Goal: Information Seeking & Learning: Learn about a topic

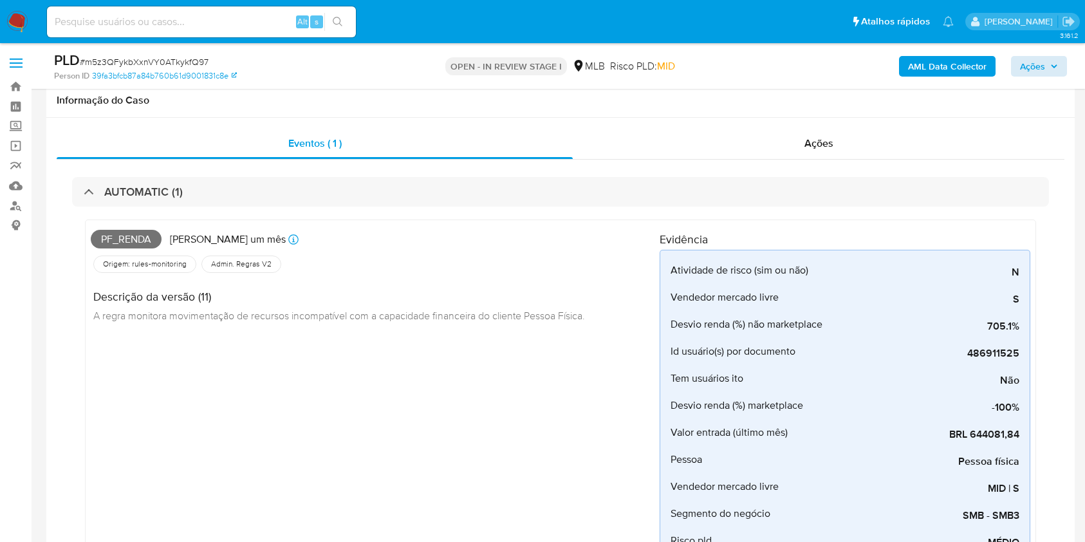
scroll to position [658, 0]
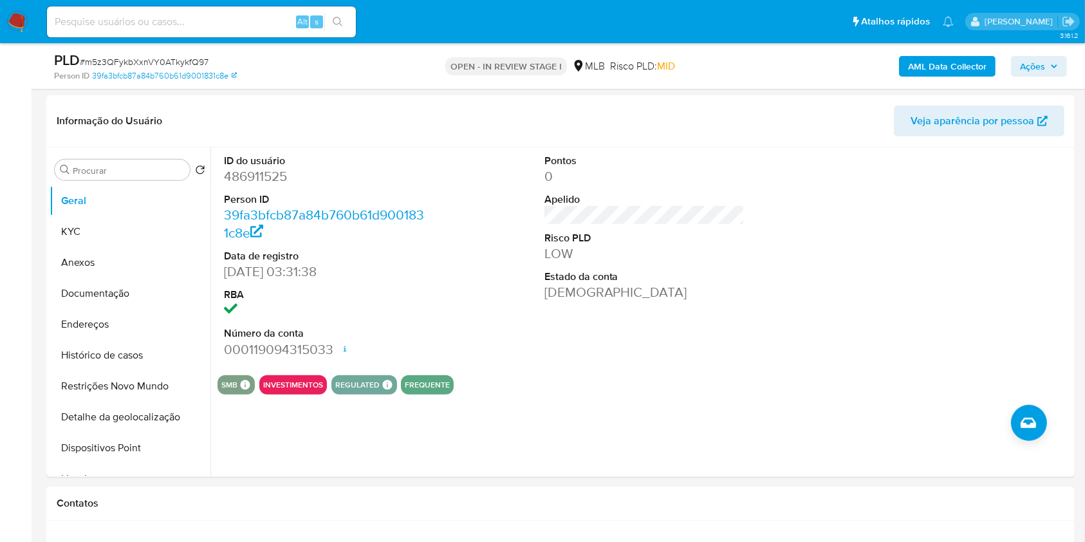
click at [1039, 71] on span "Ações" at bounding box center [1032, 66] width 25 height 21
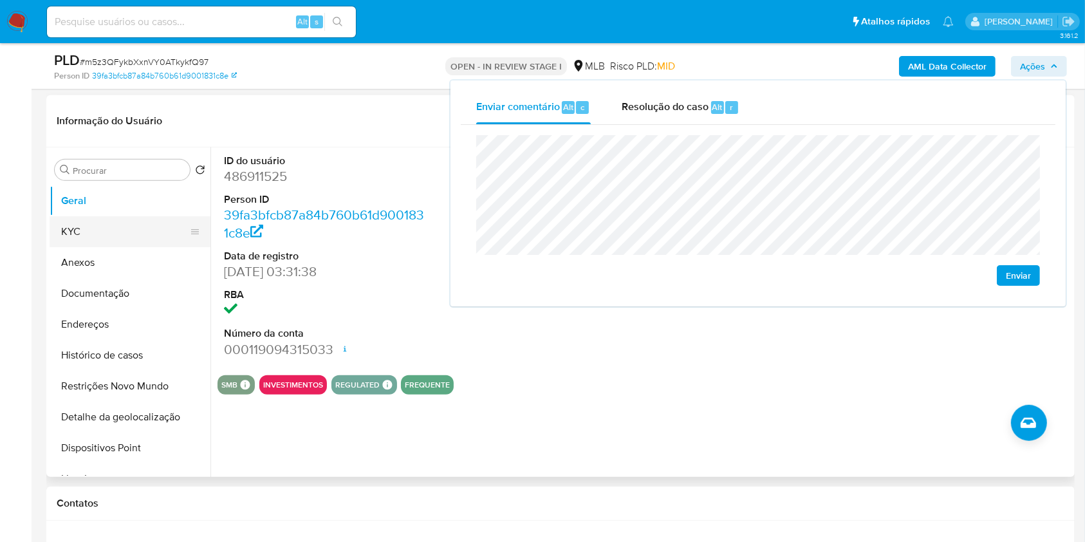
click at [115, 229] on button "KYC" at bounding box center [125, 231] width 151 height 31
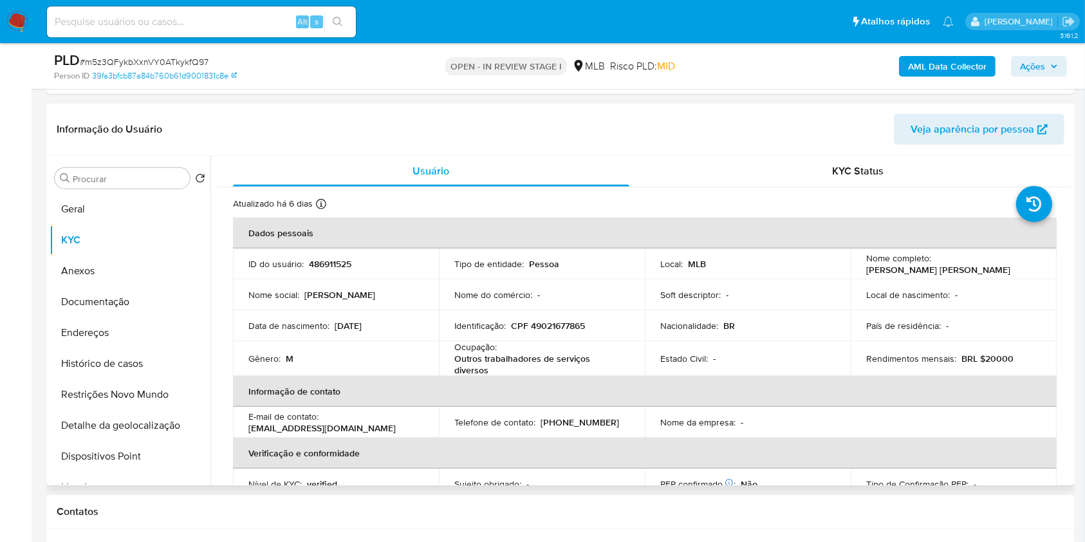
scroll to position [643, 0]
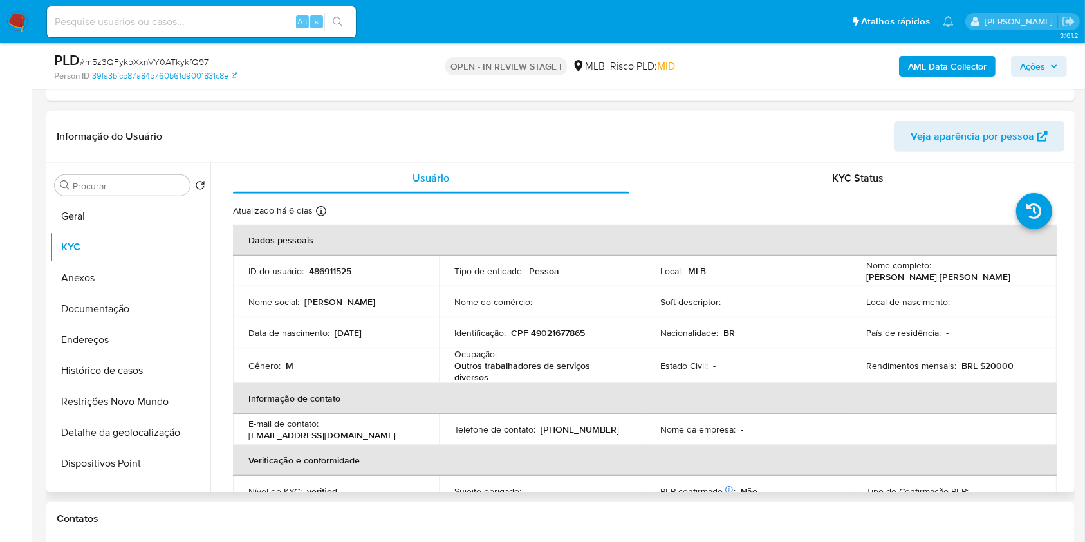
click at [546, 331] on p "CPF 49021677865" at bounding box center [548, 333] width 74 height 12
copy p "49021677865"
click at [1019, 64] on button "Ações" at bounding box center [1039, 66] width 56 height 21
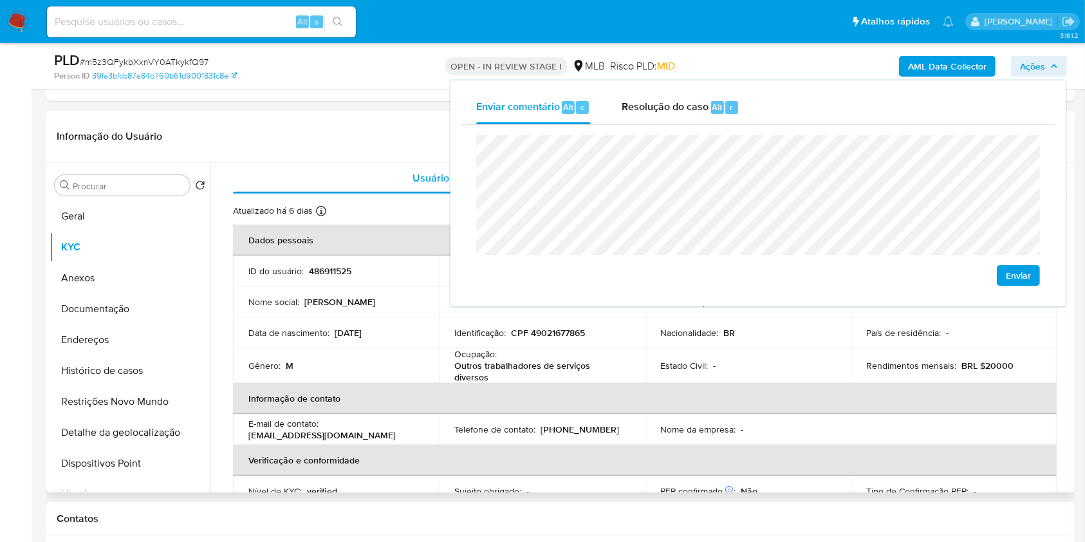
click at [345, 364] on div "Gênero : M" at bounding box center [335, 366] width 175 height 12
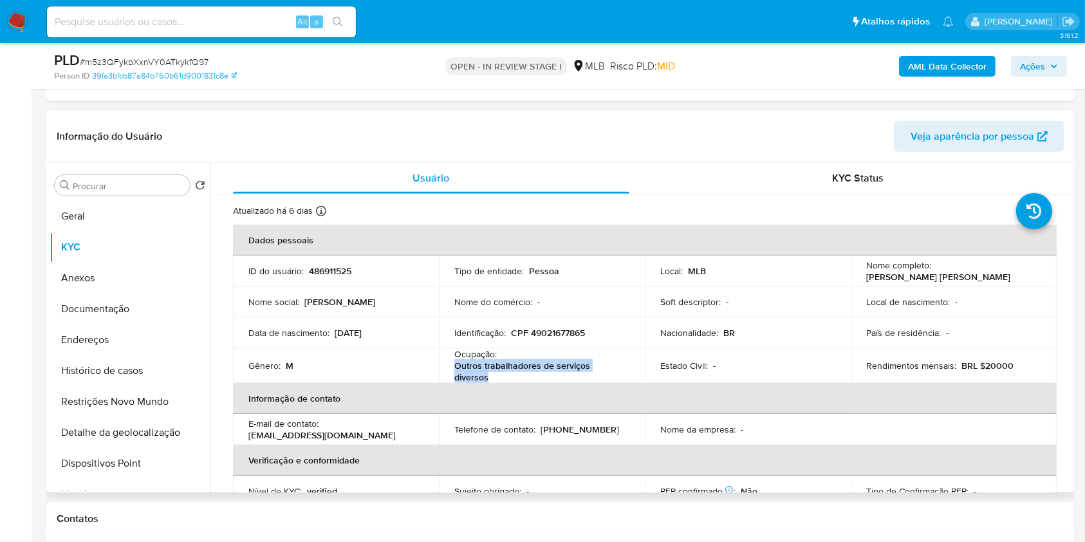
drag, startPoint x: 454, startPoint y: 368, endPoint x: 499, endPoint y: 375, distance: 45.6
click at [497, 375] on p "Outros trabalhadores de serviços diversos" at bounding box center [539, 371] width 170 height 23
copy p "Outros trabalhadores de serviços diversos"
click at [1043, 64] on span "Ações" at bounding box center [1032, 66] width 25 height 21
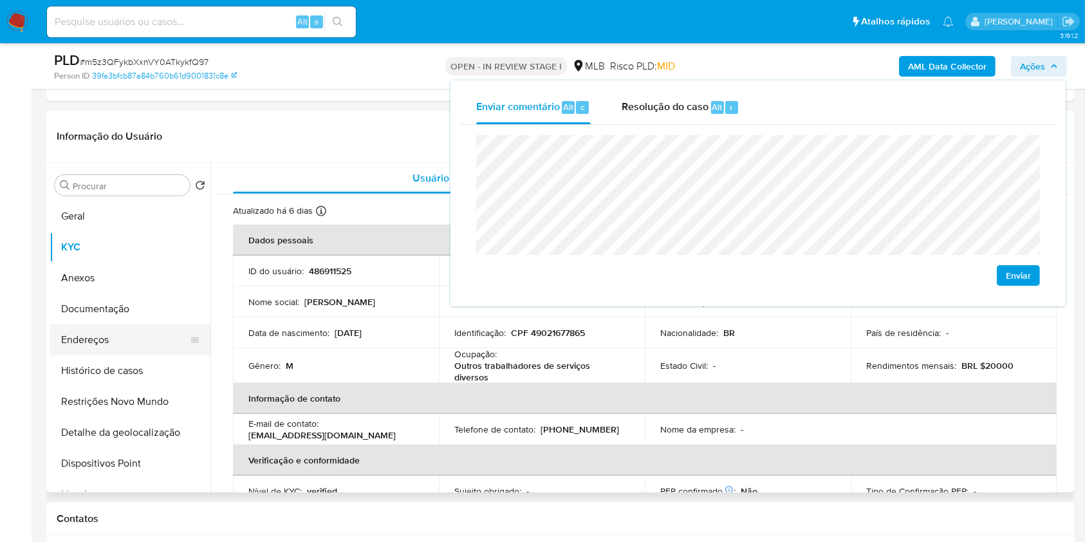
click at [131, 347] on button "Endereços" at bounding box center [125, 339] width 151 height 31
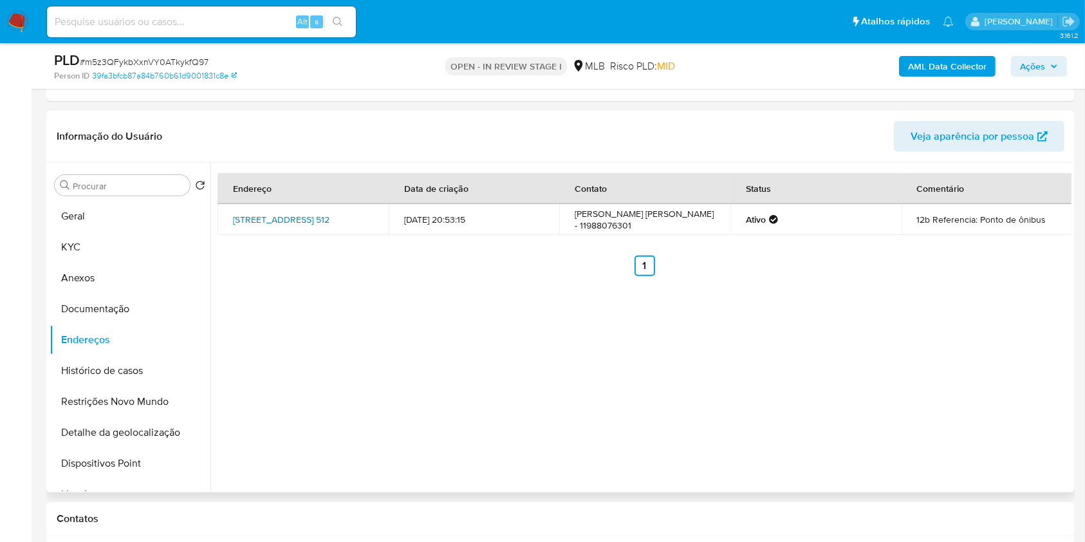
click at [286, 217] on link "Rua Igarapé Água Azul 512, São Paulo, São Paulo, 08485310, Brasil 512" at bounding box center [281, 219] width 97 height 13
click at [140, 299] on button "Documentação" at bounding box center [125, 308] width 151 height 31
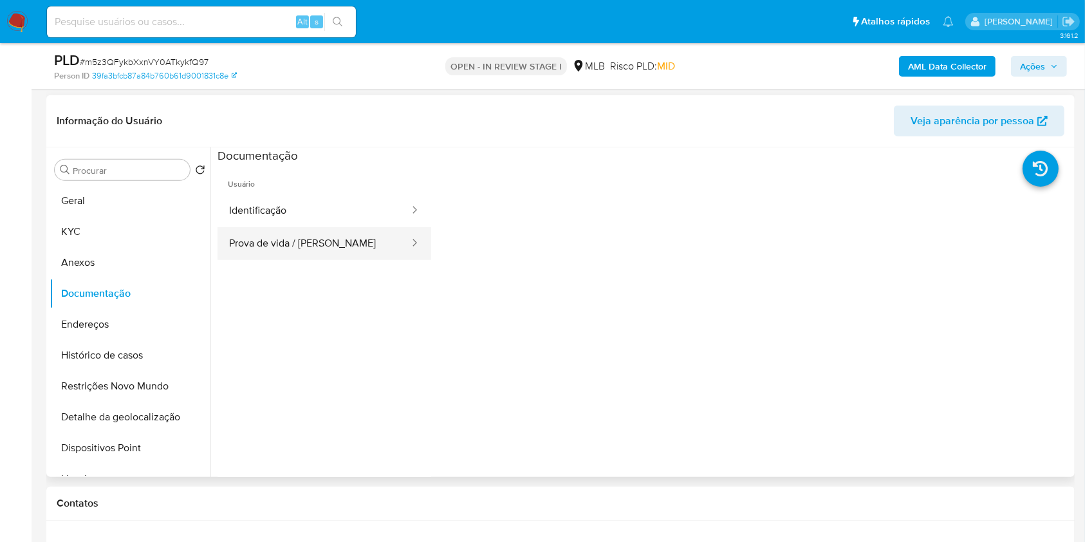
click at [329, 243] on button "Prova de vida / Selfie" at bounding box center [314, 243] width 193 height 33
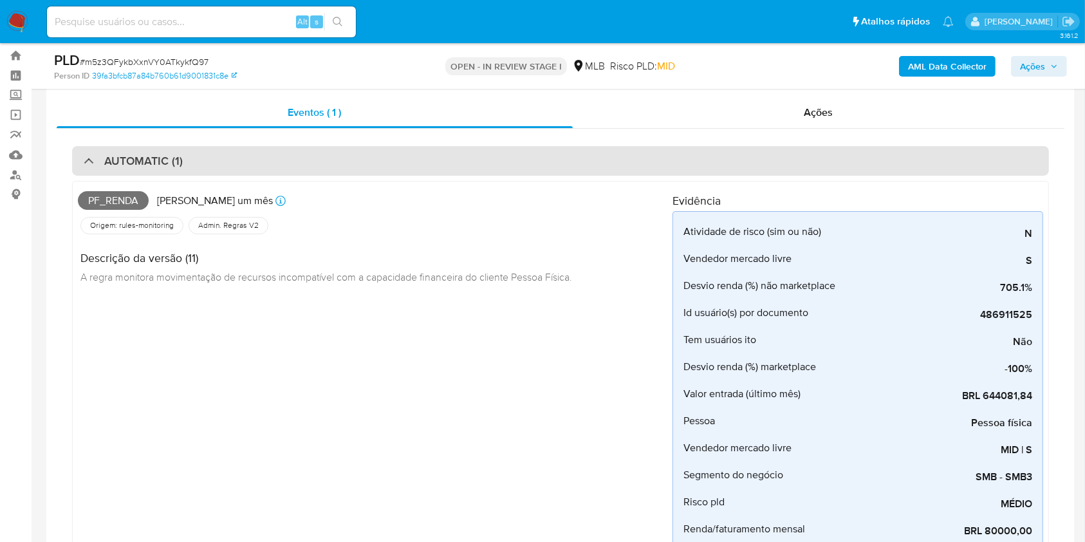
scroll to position [21, 0]
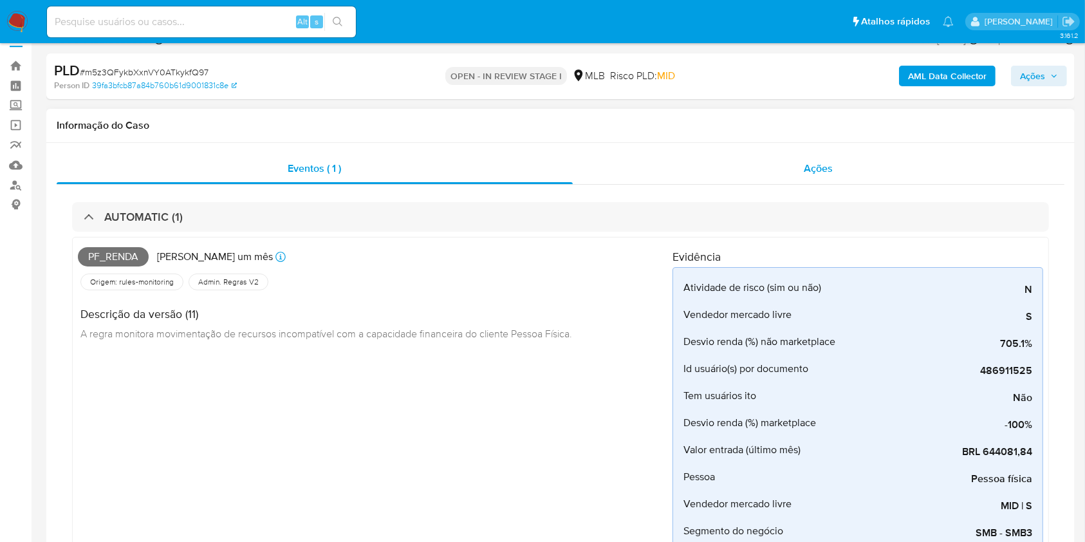
click at [741, 181] on div "Ações" at bounding box center [819, 168] width 492 height 31
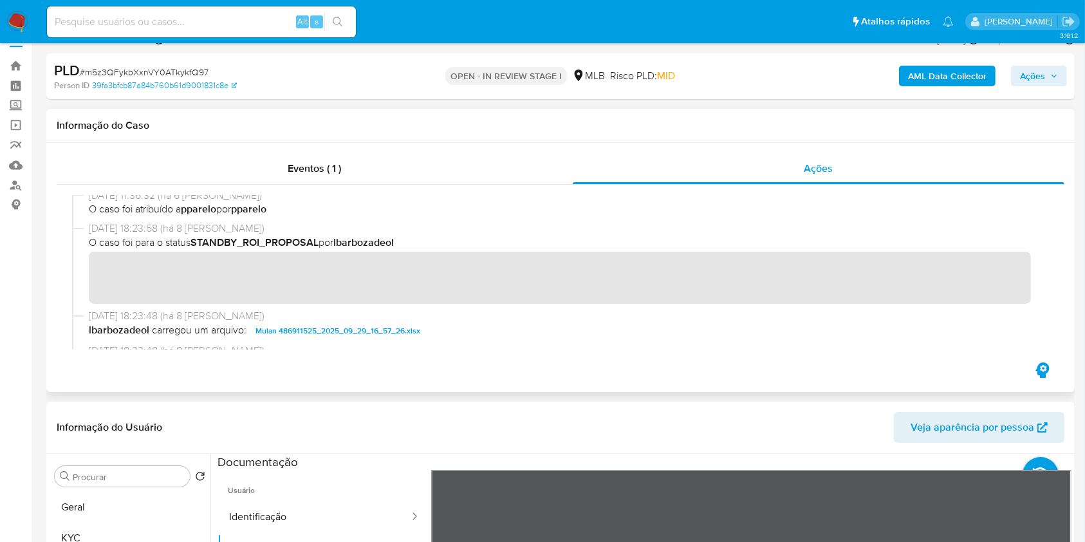
scroll to position [670, 0]
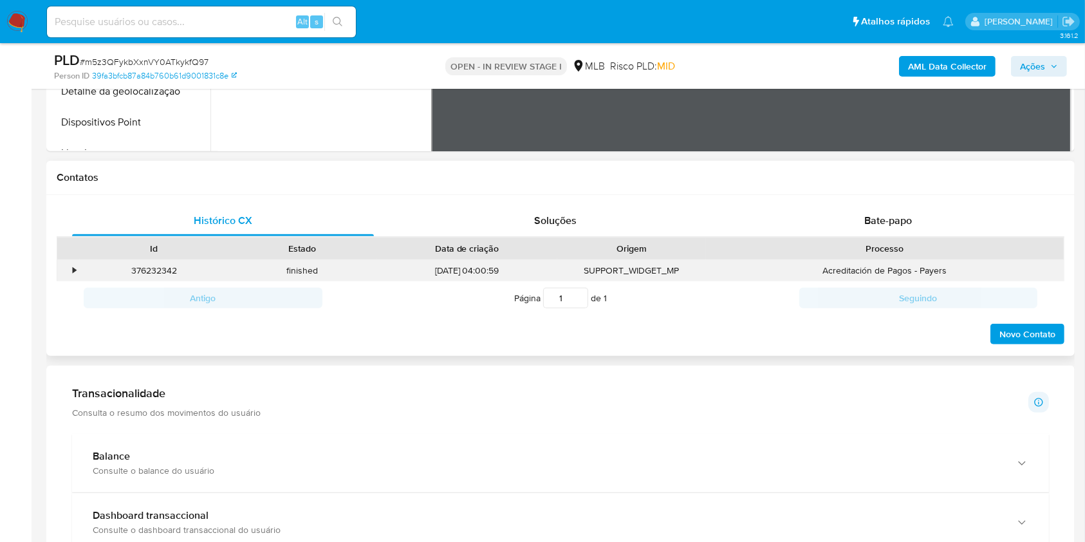
scroll to position [607, 0]
click at [828, 219] on div "Bate-papo" at bounding box center [888, 220] width 302 height 31
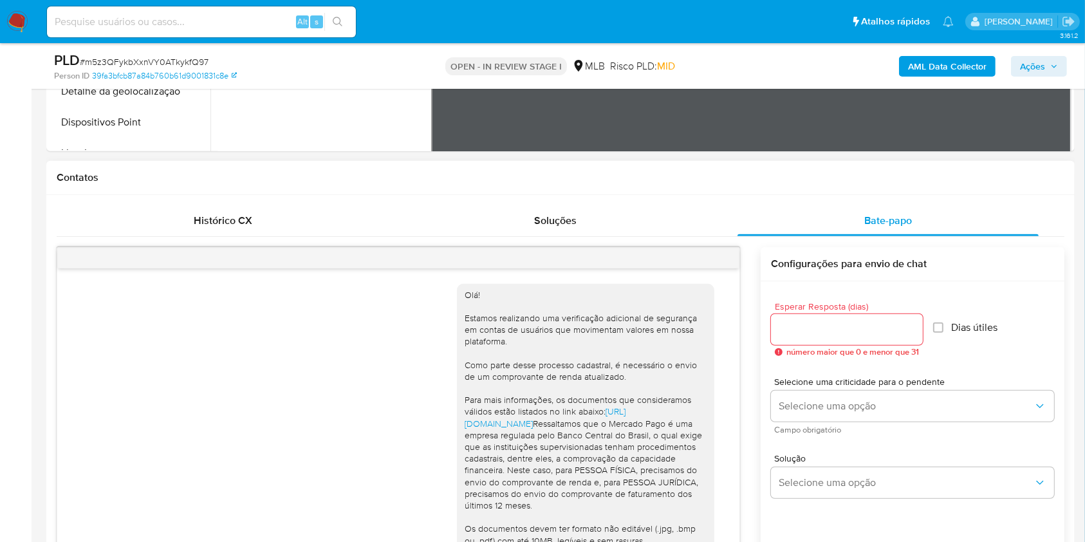
drag, startPoint x: 692, startPoint y: 197, endPoint x: 688, endPoint y: 190, distance: 7.5
click at [688, 190] on div "Contatos Histórico CX Soluções Bate-papo Id Estado Data de criação Origem Proce…" at bounding box center [560, 427] width 1028 height 532
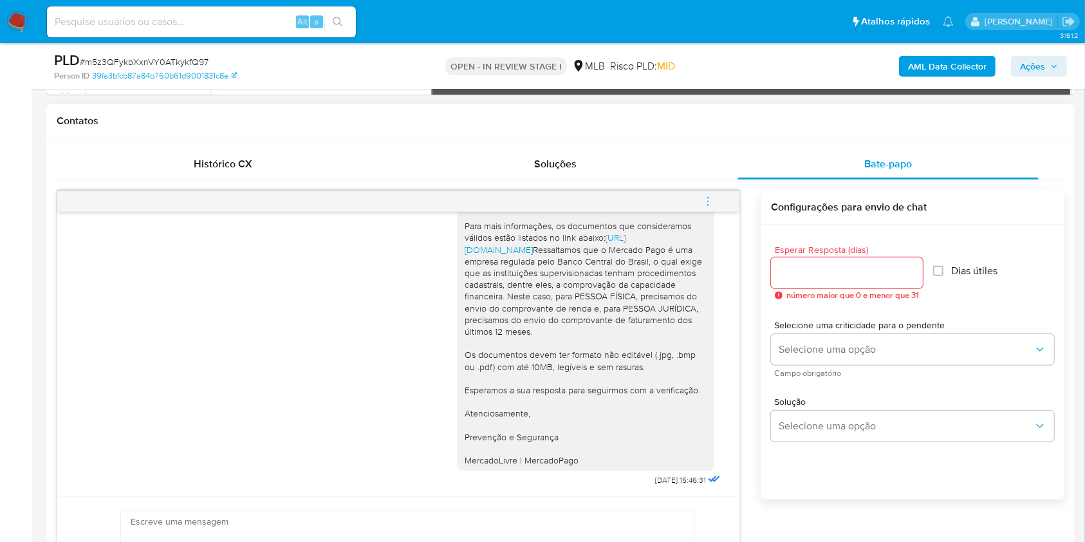
scroll to position [662, 0]
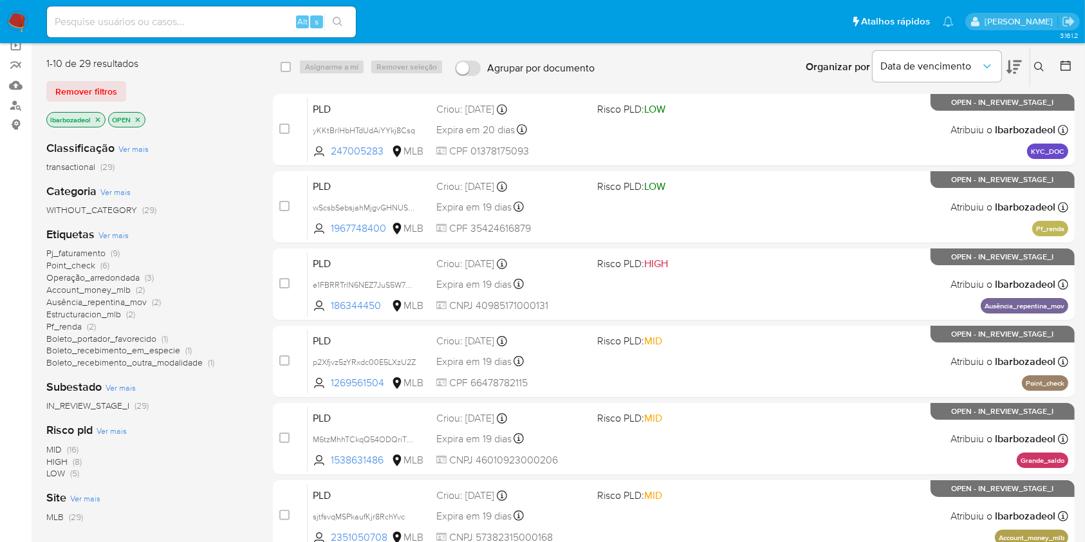
scroll to position [99, 0]
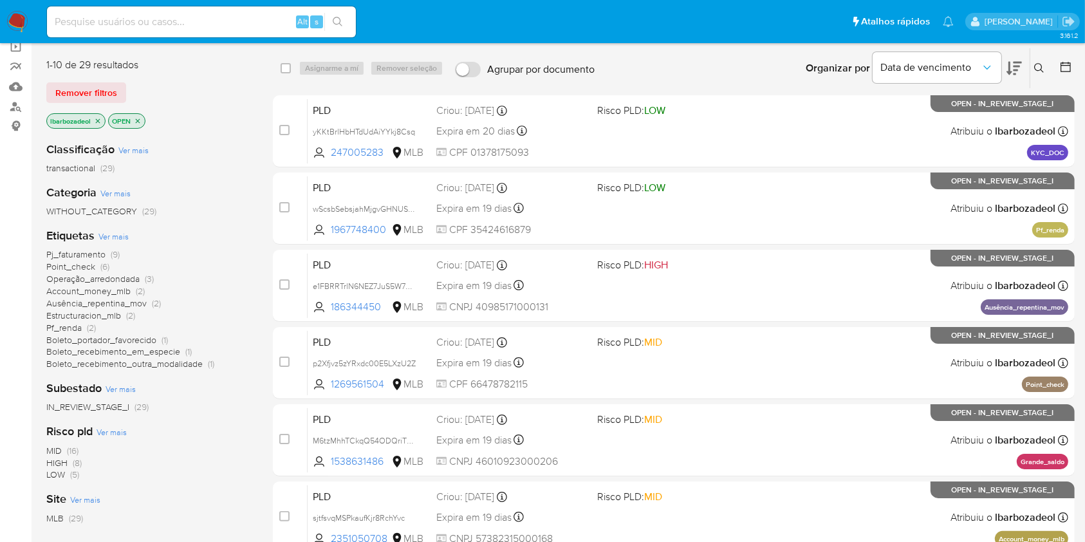
click at [94, 266] on span "Point_check (6)" at bounding box center [77, 267] width 63 height 12
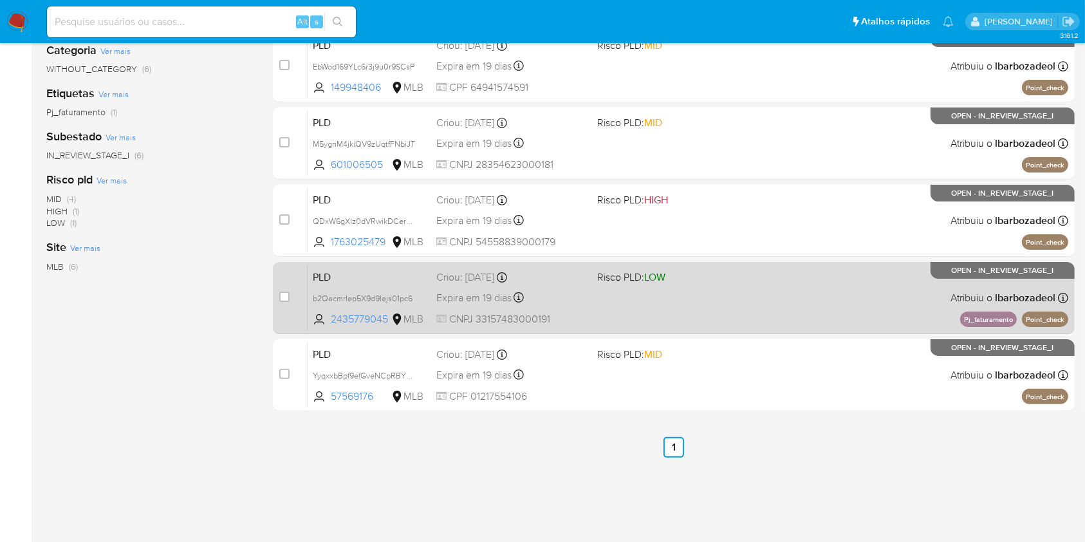
scroll to position [241, 0]
click at [655, 304] on div "PLD b2QacmrIep5X9d9Iejs01pc6 2435779045 MLB Risco PLD: LOW Criou: 12/09/2025 Cr…" at bounding box center [688, 298] width 761 height 65
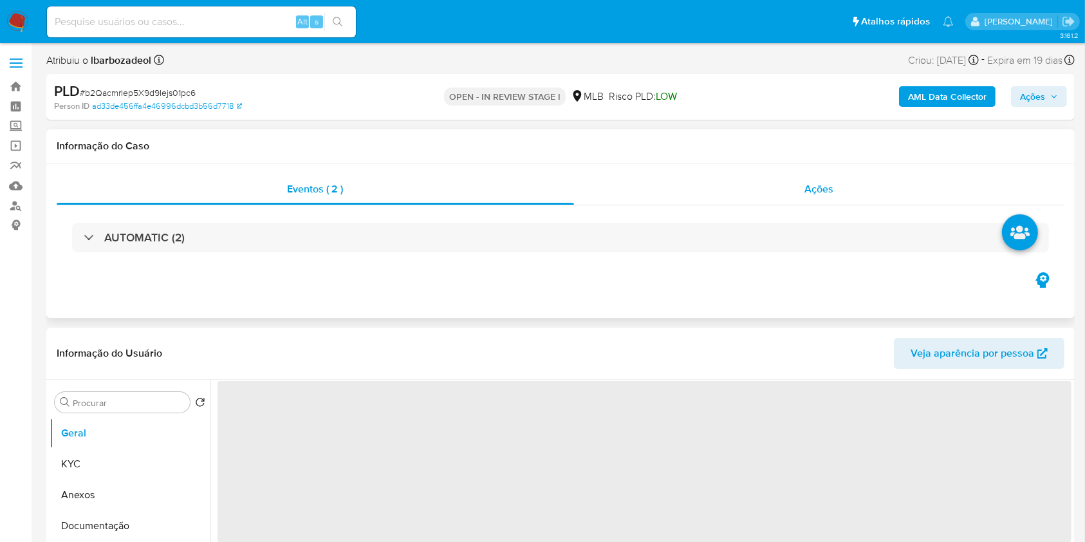
click at [733, 194] on div "Ações" at bounding box center [819, 189] width 490 height 31
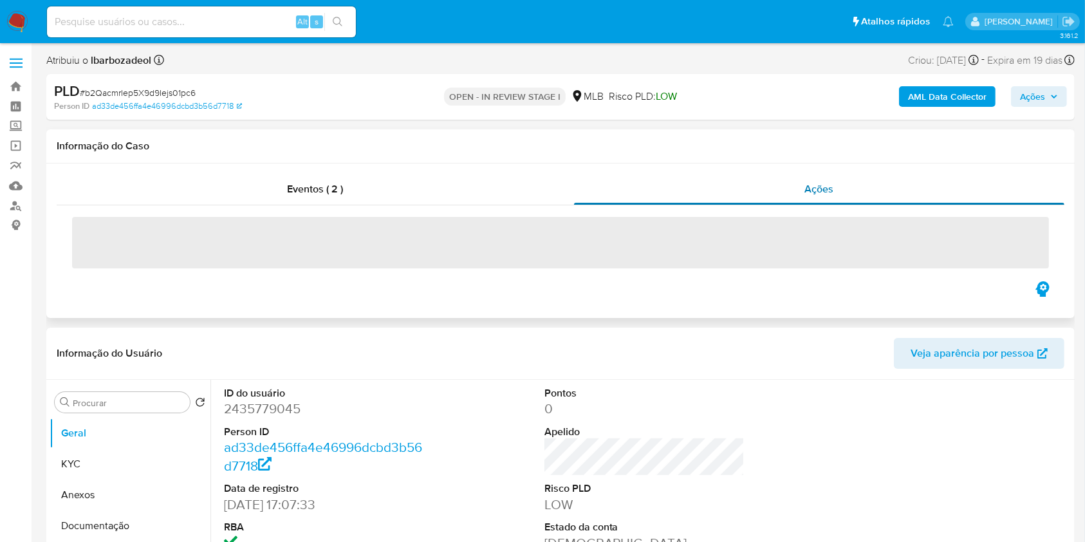
select select "10"
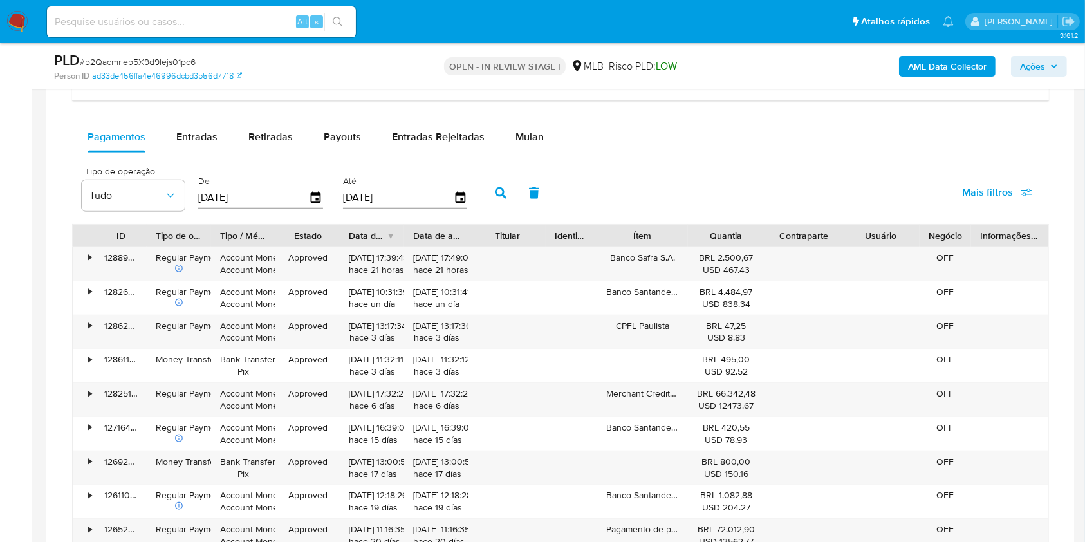
scroll to position [1151, 0]
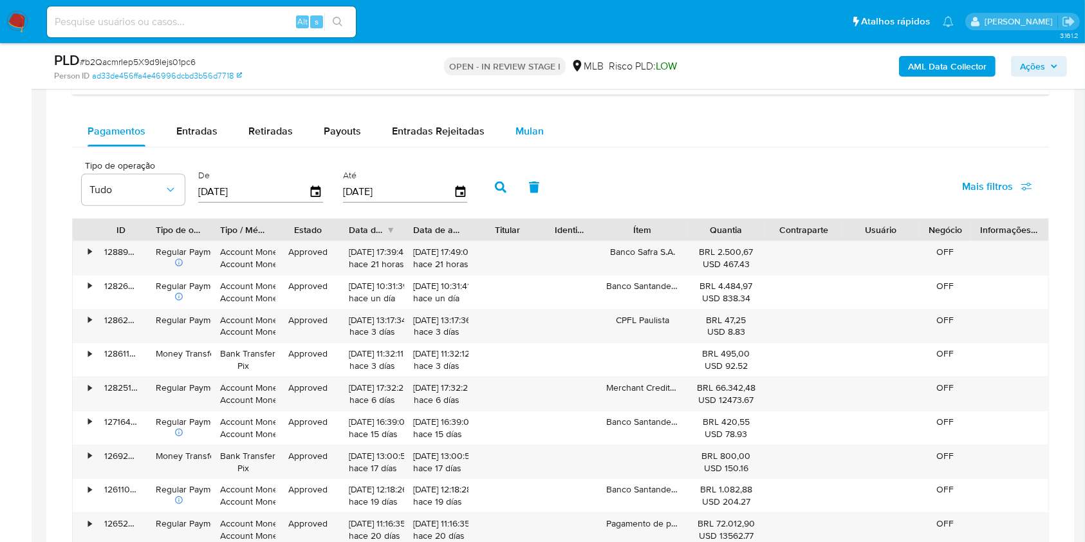
click at [528, 121] on div "Mulan" at bounding box center [529, 131] width 28 height 31
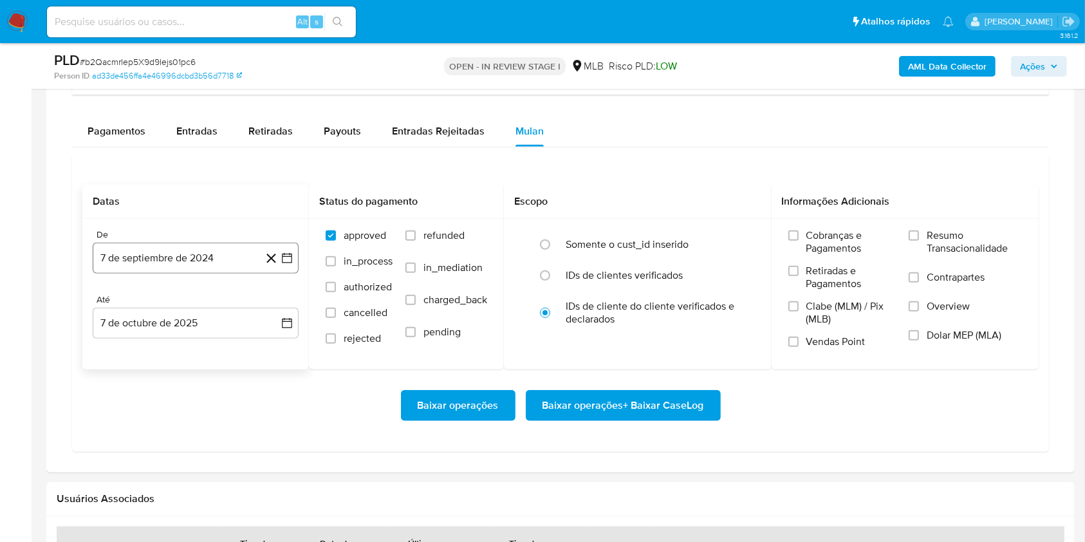
click at [158, 255] on button "7 de septiembre de 2024" at bounding box center [196, 258] width 206 height 31
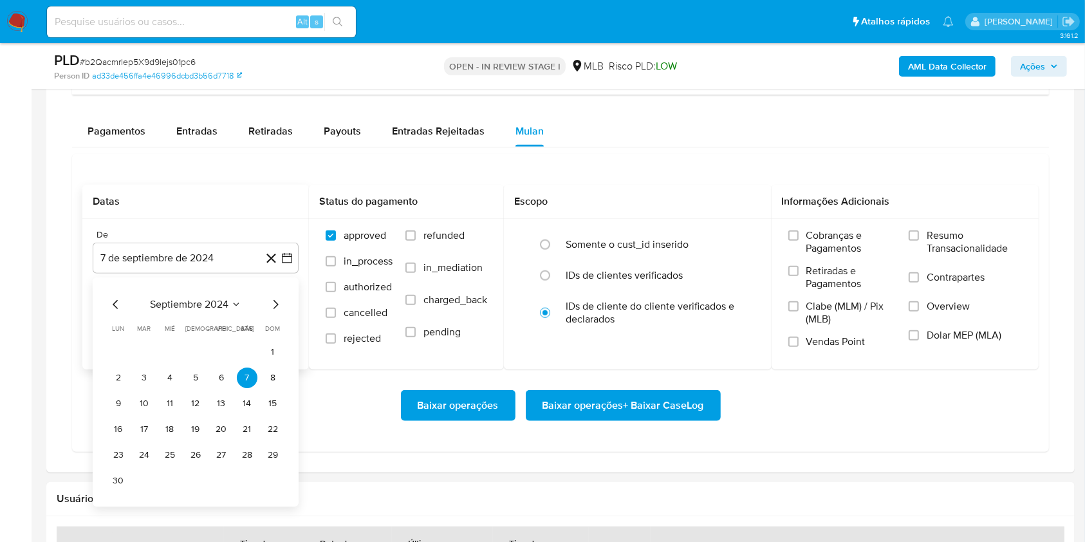
click at [206, 305] on span "septiembre 2024" at bounding box center [189, 304] width 79 height 13
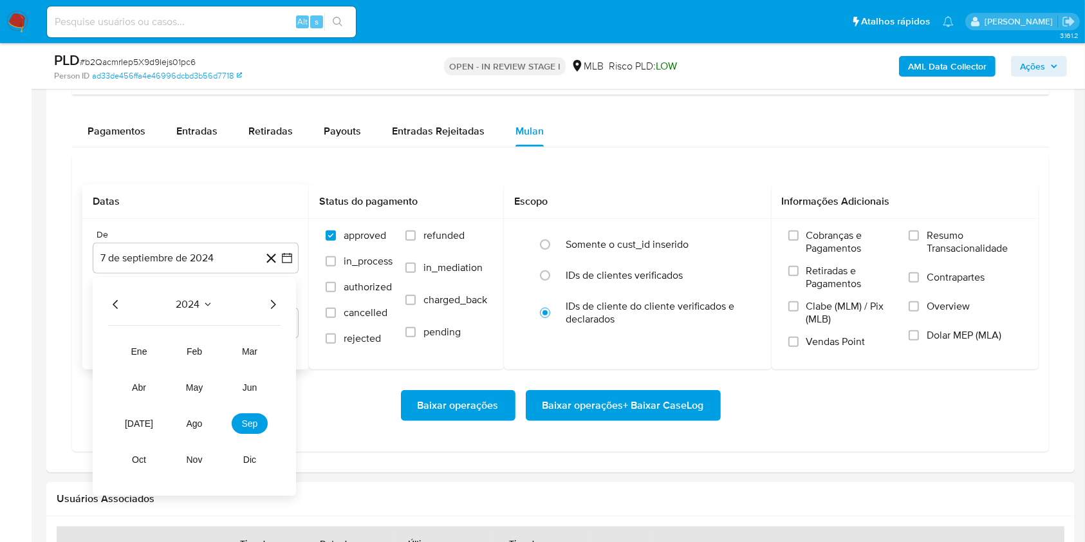
click at [274, 299] on icon "Año siguiente" at bounding box center [272, 304] width 15 height 15
click at [200, 429] on button "ago" at bounding box center [194, 423] width 36 height 21
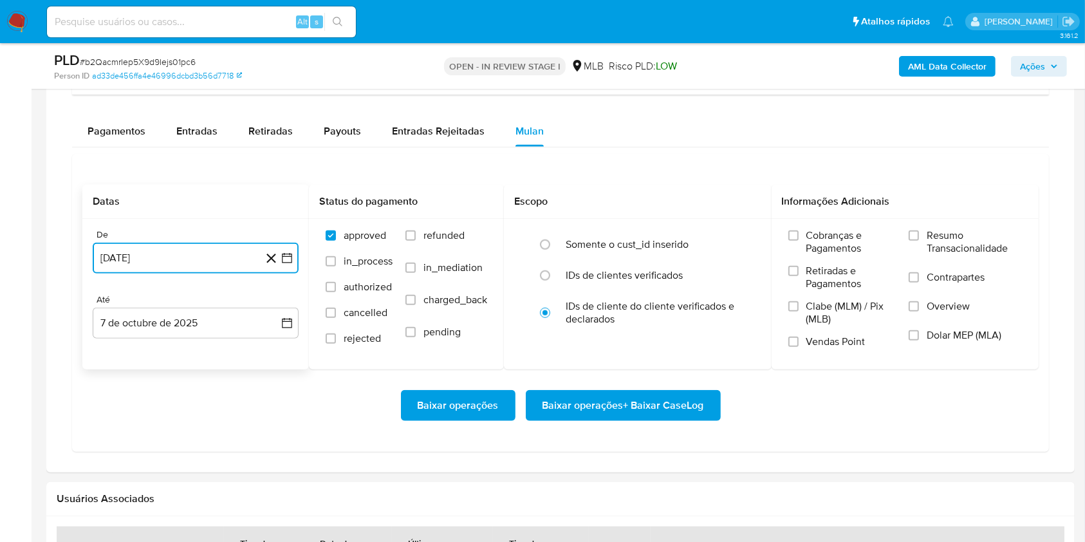
click at [183, 262] on button "21 de agosto de 2025" at bounding box center [196, 258] width 206 height 31
click at [218, 350] on button "1" at bounding box center [221, 352] width 21 height 21
click at [182, 322] on button "7 de octubre de 2025" at bounding box center [196, 323] width 206 height 31
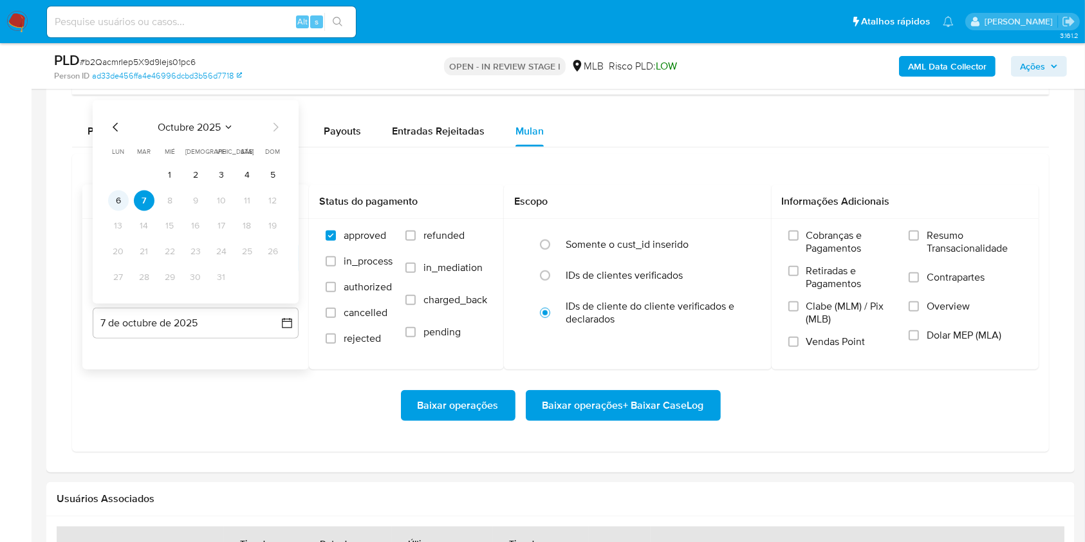
click at [118, 198] on button "6" at bounding box center [118, 200] width 21 height 21
click at [949, 229] on span "Resumo Transacionalidade" at bounding box center [974, 242] width 95 height 26
click at [919, 230] on input "Resumo Transacionalidade" at bounding box center [914, 235] width 10 height 10
click at [615, 404] on span "Baixar operações + Baixar CaseLog" at bounding box center [624, 405] width 162 height 28
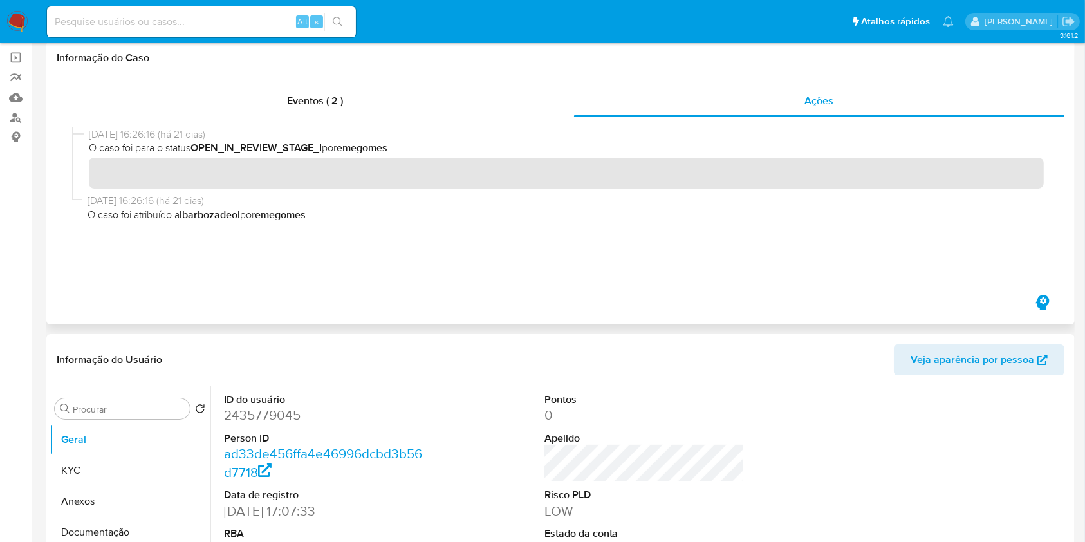
scroll to position [0, 0]
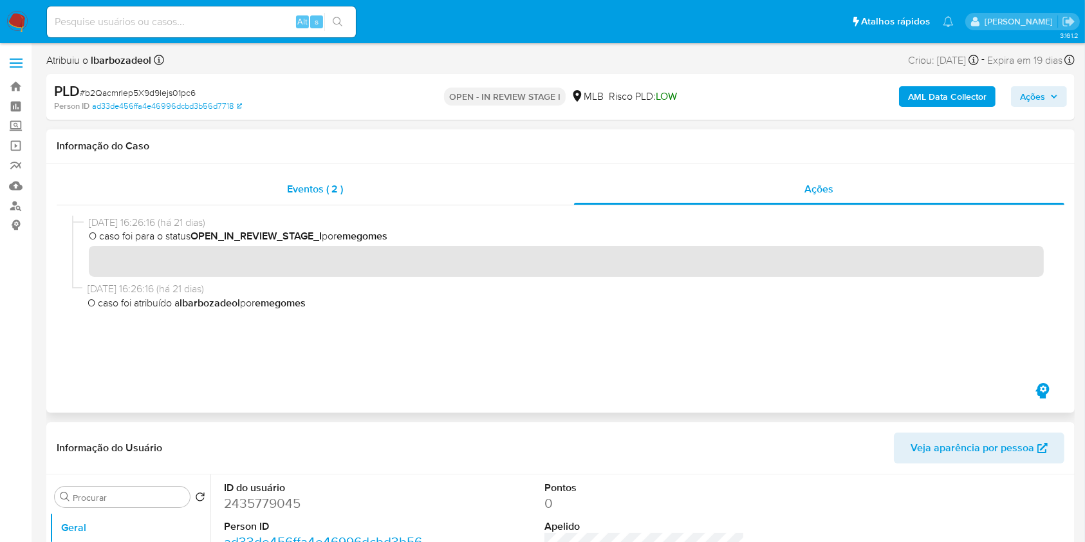
click at [288, 187] on span "Eventos ( 2 )" at bounding box center [316, 188] width 56 height 15
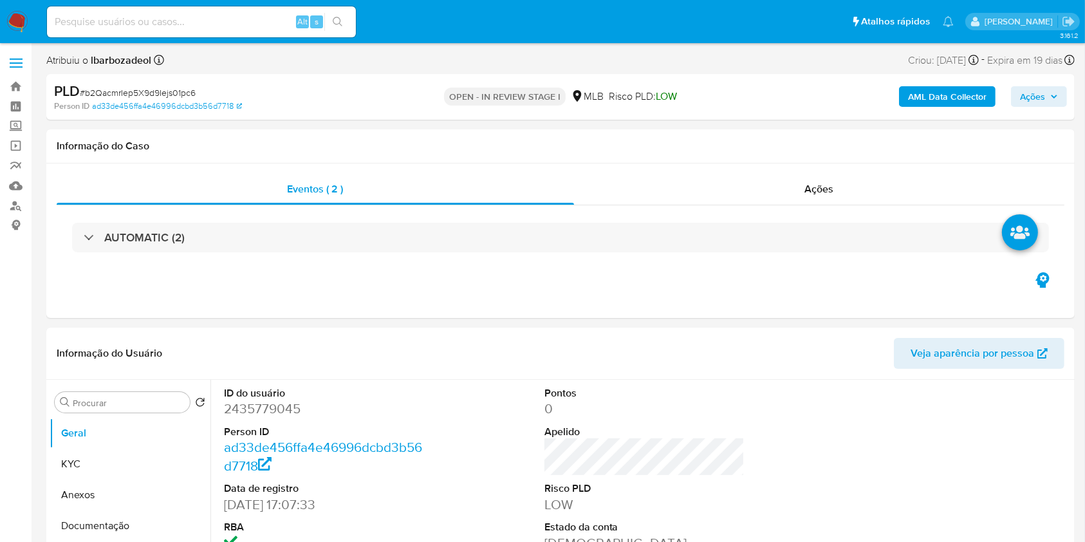
click at [293, 237] on div "AUTOMATIC (2)" at bounding box center [560, 238] width 977 height 30
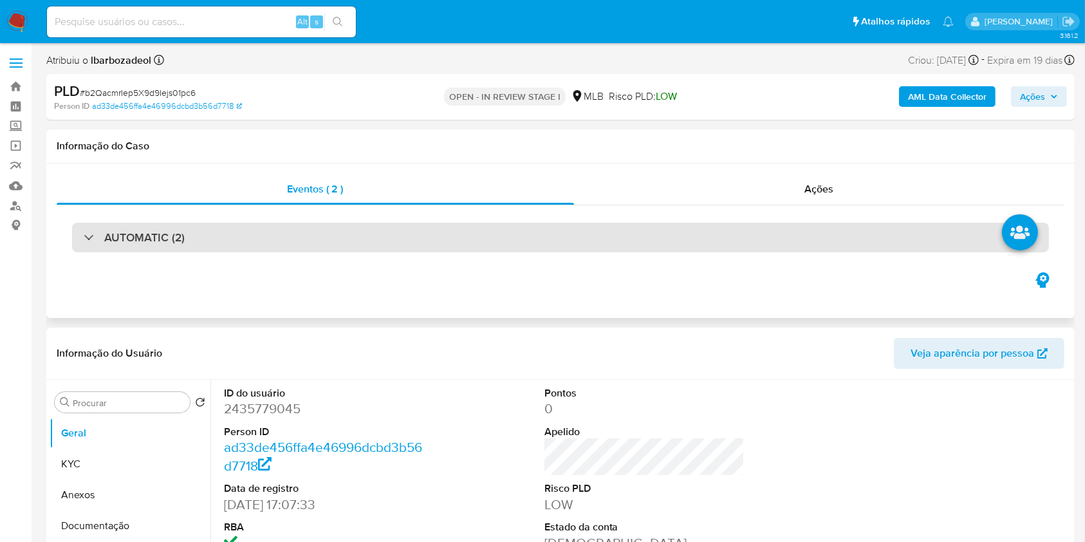
click at [208, 234] on div "AUTOMATIC (2)" at bounding box center [560, 238] width 977 height 30
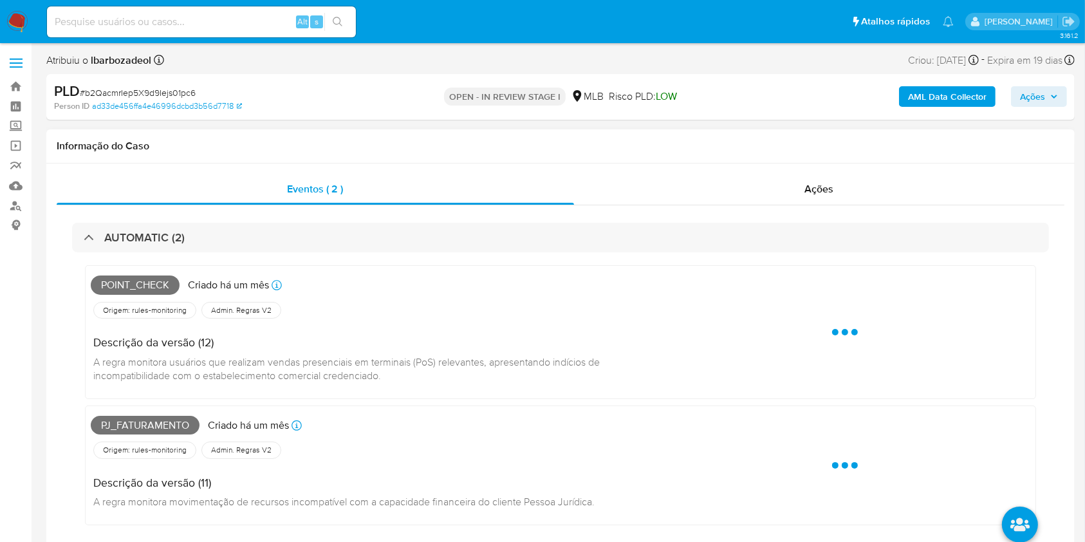
click at [149, 425] on span "Pj_faturamento" at bounding box center [145, 425] width 109 height 19
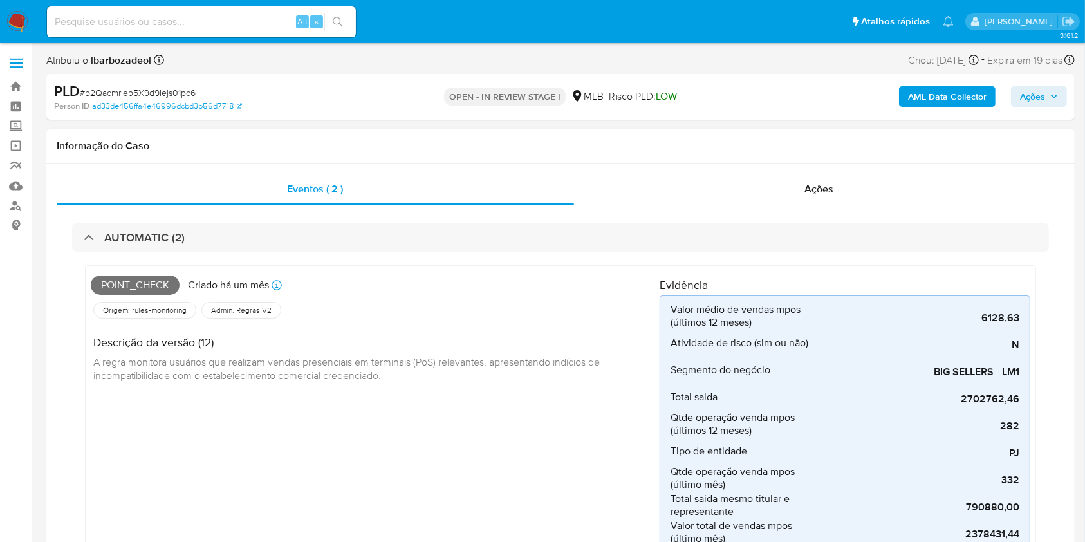
copy span "Pj_faturamento"
click at [1037, 94] on span "Ações" at bounding box center [1032, 96] width 25 height 21
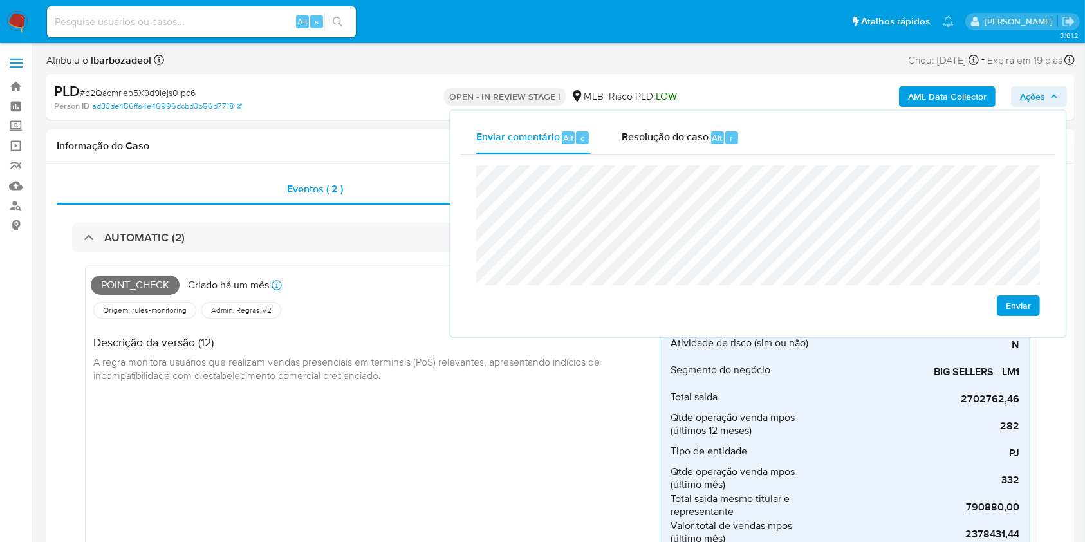
click at [142, 281] on span "Point_check" at bounding box center [135, 284] width 89 height 19
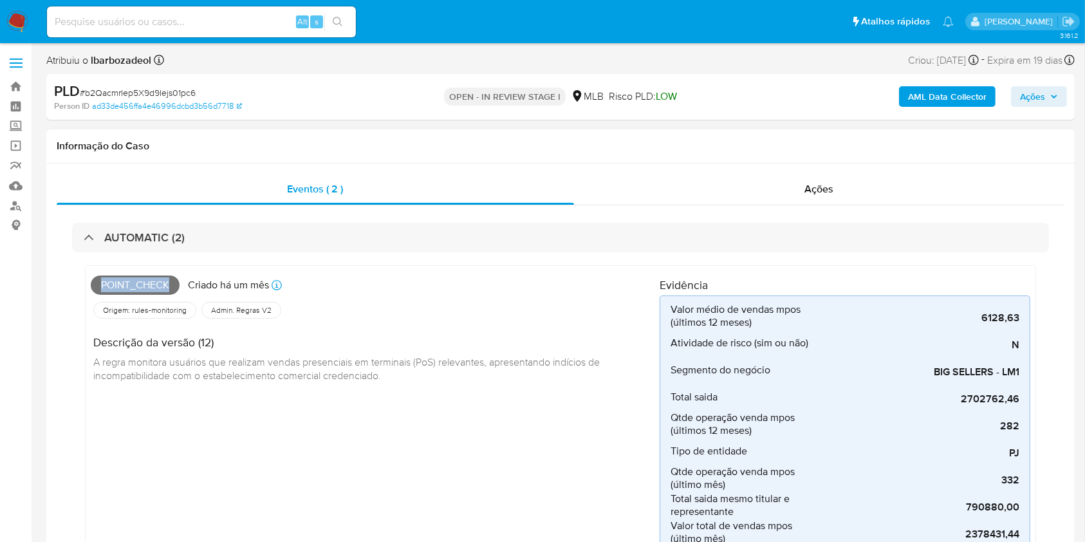
click at [142, 281] on span "Point_check" at bounding box center [135, 284] width 89 height 19
copy span "Point_check"
click at [1055, 91] on span "Ações" at bounding box center [1039, 97] width 38 height 18
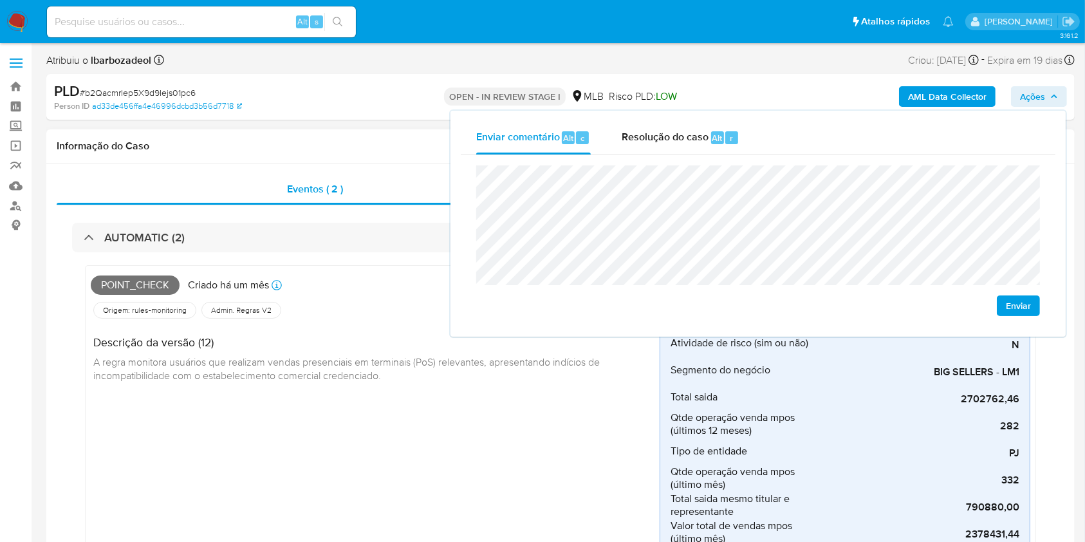
click at [329, 135] on div "Informação do Caso" at bounding box center [560, 146] width 1028 height 34
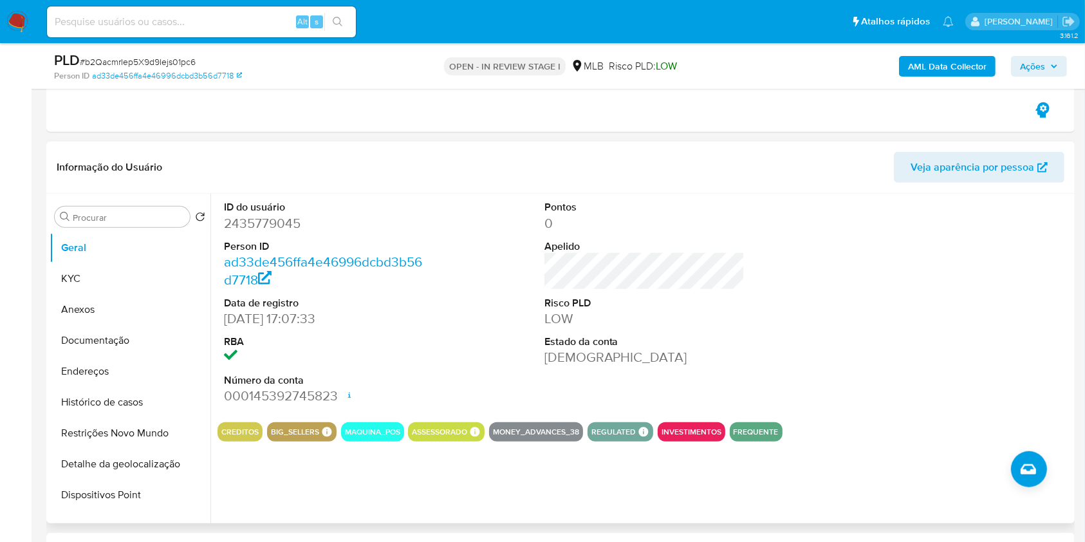
scroll to position [1081, 0]
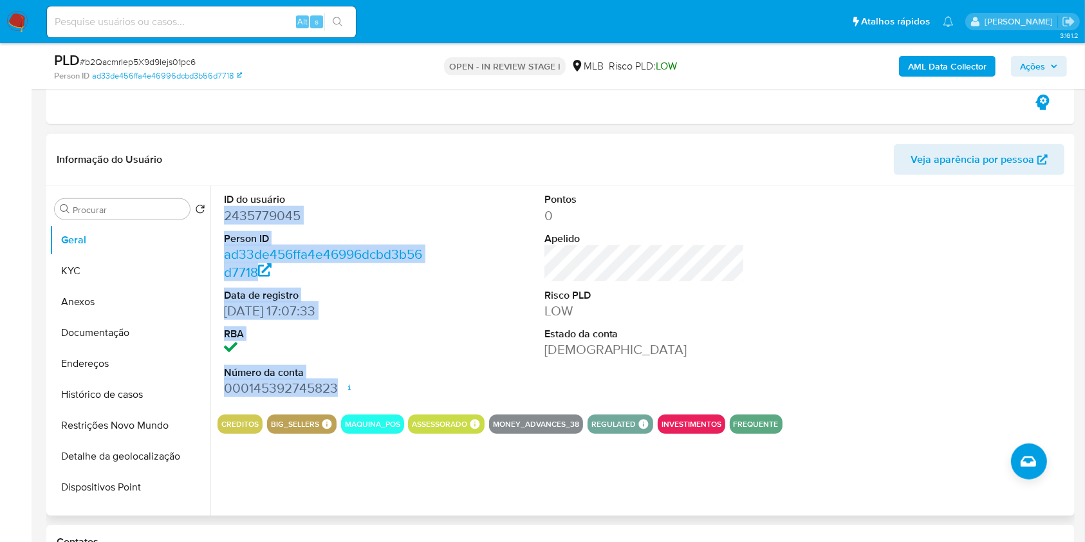
drag, startPoint x: 220, startPoint y: 218, endPoint x: 337, endPoint y: 385, distance: 203.9
click at [337, 385] on div "ID do usuário 2435779045 Person ID ad33de456ffa4e46996dcbd3b56d7718 Data de reg…" at bounding box center [325, 295] width 214 height 218
copy dl "2435779045 Person ID ad33de456ffa4e46996dcbd3b56d7718 Data de registro 13/05/20…"
click at [1048, 59] on span "Ações" at bounding box center [1039, 66] width 38 height 18
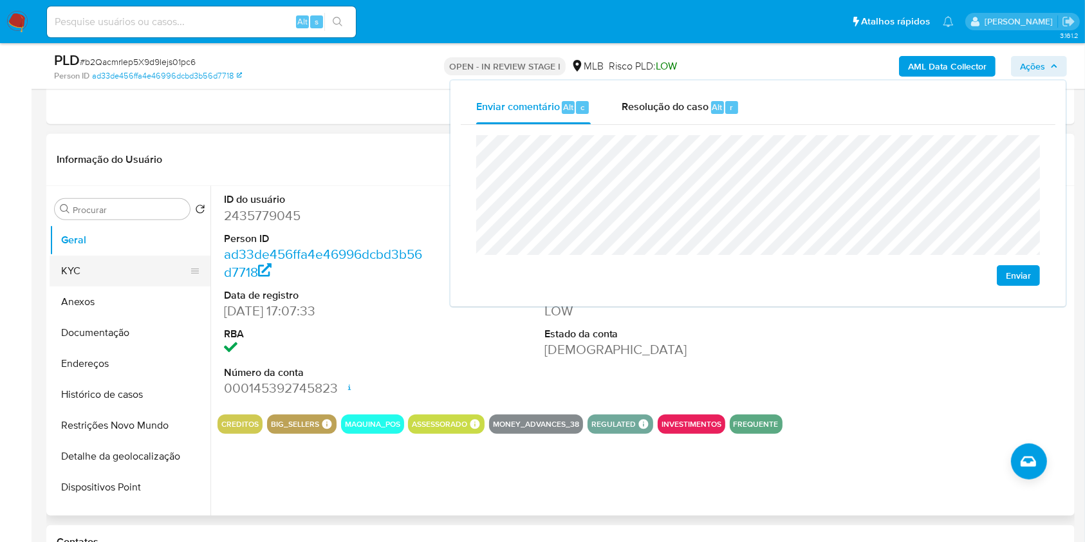
click at [142, 268] on button "KYC" at bounding box center [125, 270] width 151 height 31
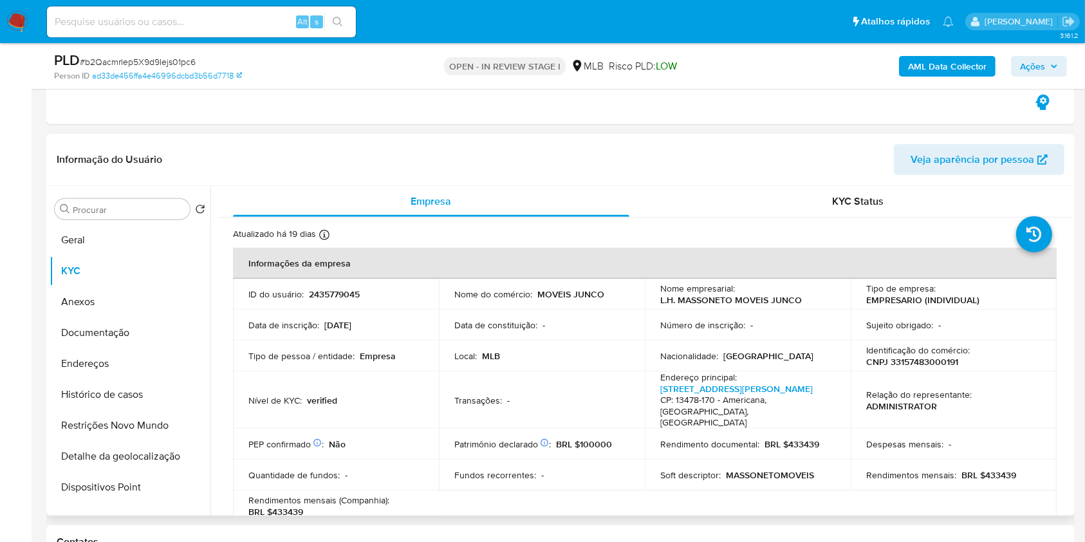
click at [909, 363] on p "CNPJ 33157483000191" at bounding box center [912, 362] width 92 height 12
copy p "33157483000191"
click at [1052, 64] on icon "button" at bounding box center [1054, 66] width 8 height 8
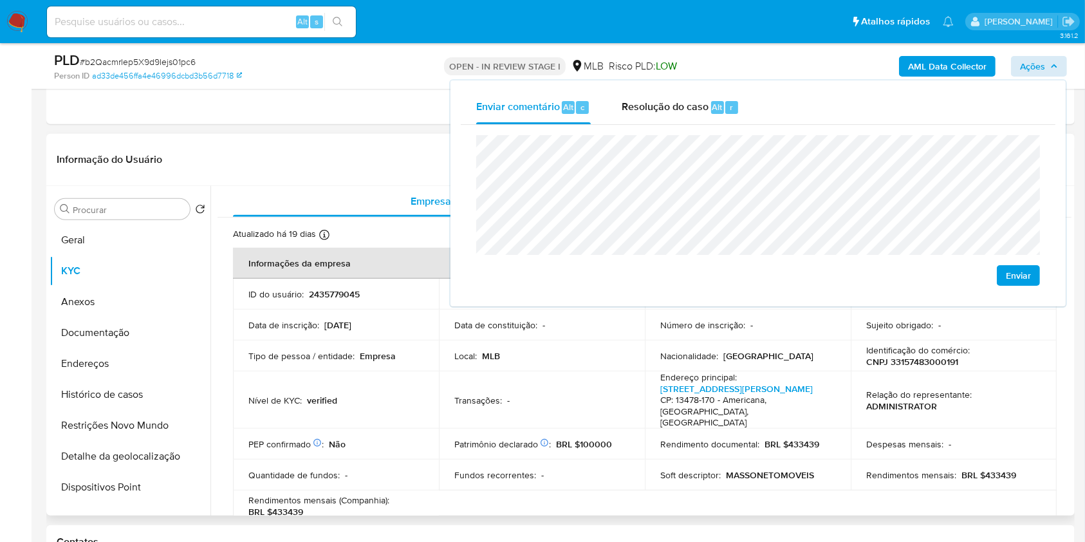
click at [443, 405] on td "Transações : -" at bounding box center [542, 399] width 206 height 57
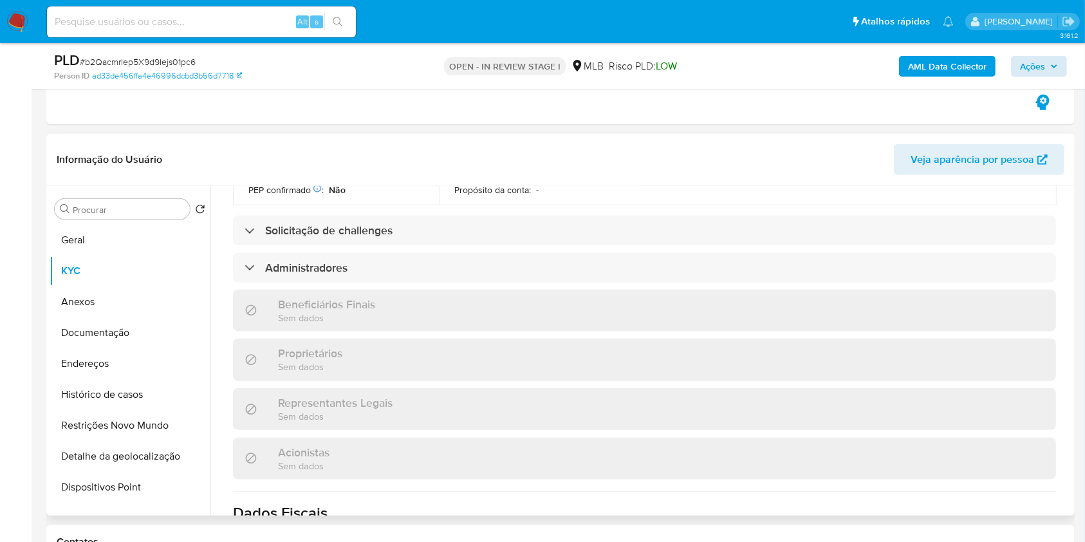
scroll to position [532, 0]
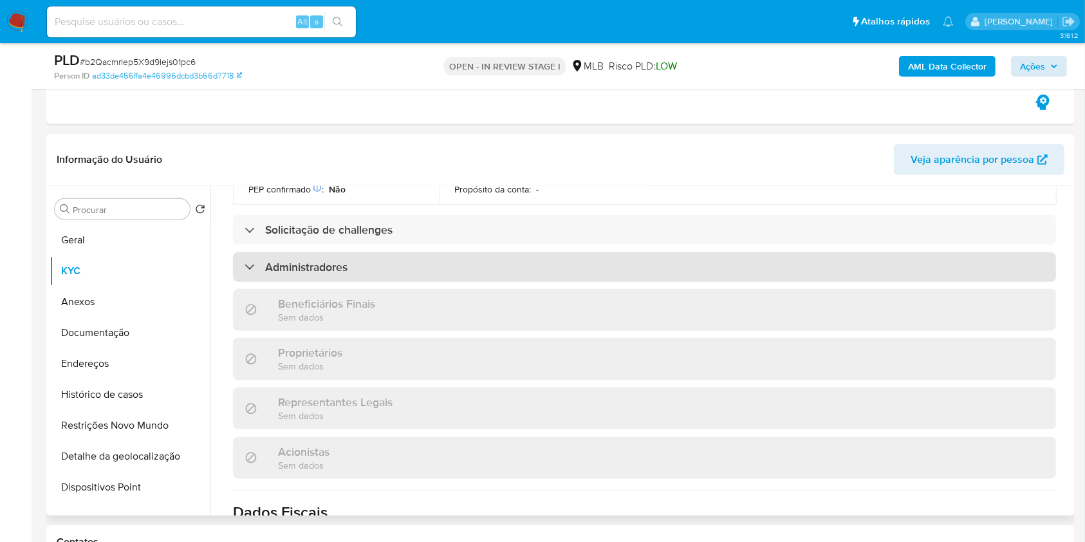
click at [481, 277] on div "Administradores" at bounding box center [644, 267] width 823 height 30
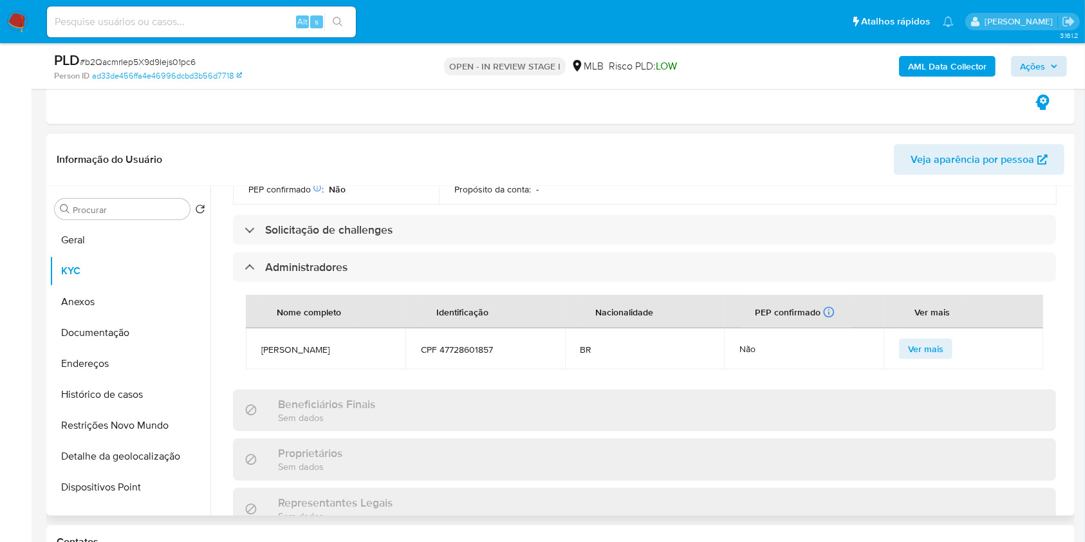
click at [474, 350] on span "CPF 47728601857" at bounding box center [485, 350] width 129 height 12
copy span "47728601857"
click at [1046, 66] on span "Ações" at bounding box center [1039, 66] width 38 height 18
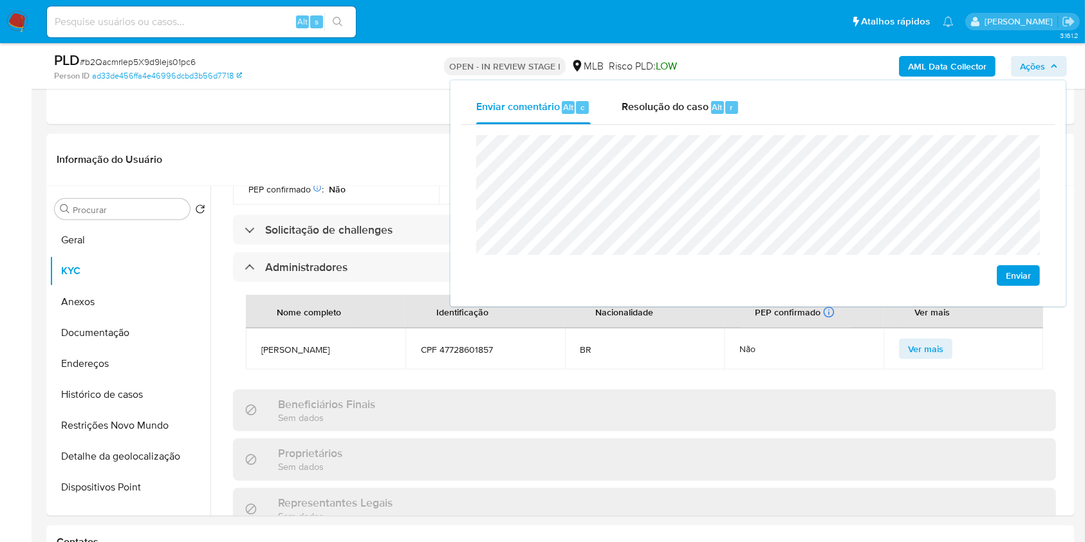
click at [0, 0] on lt-span "econômica" at bounding box center [0, 0] width 0 height 0
click at [589, 384] on div "Informações da empresa ID do usuário : 2435779045 Nome do comércio : MOVEIS JUN…" at bounding box center [644, 297] width 823 height 1163
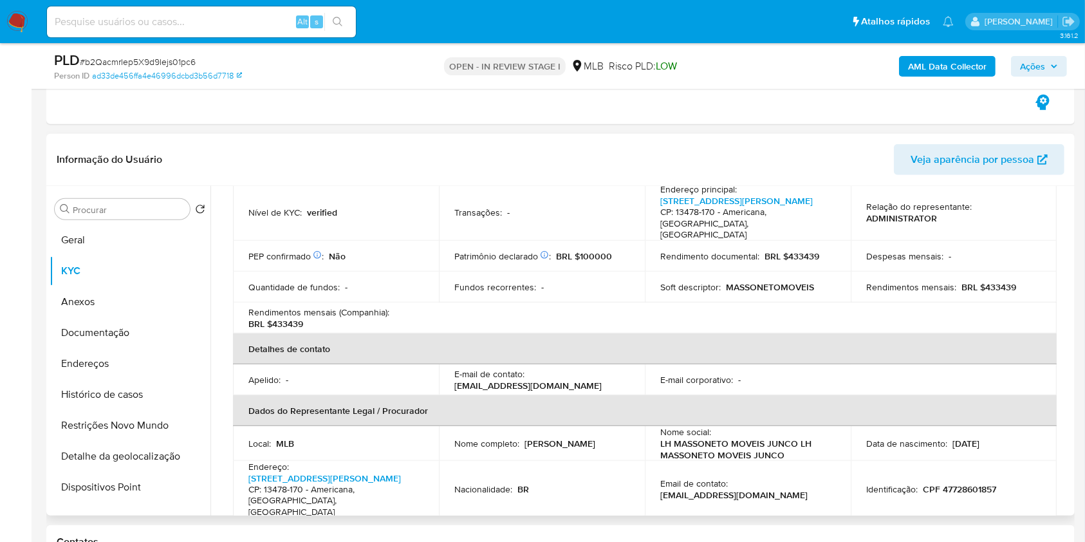
scroll to position [187, 0]
drag, startPoint x: 979, startPoint y: 286, endPoint x: 1030, endPoint y: 287, distance: 50.8
click at [1025, 292] on div "Rendimentos mensais : BRL $433439" at bounding box center [953, 289] width 175 height 12
copy p "433439"
click at [1027, 64] on span "Ações" at bounding box center [1032, 66] width 25 height 21
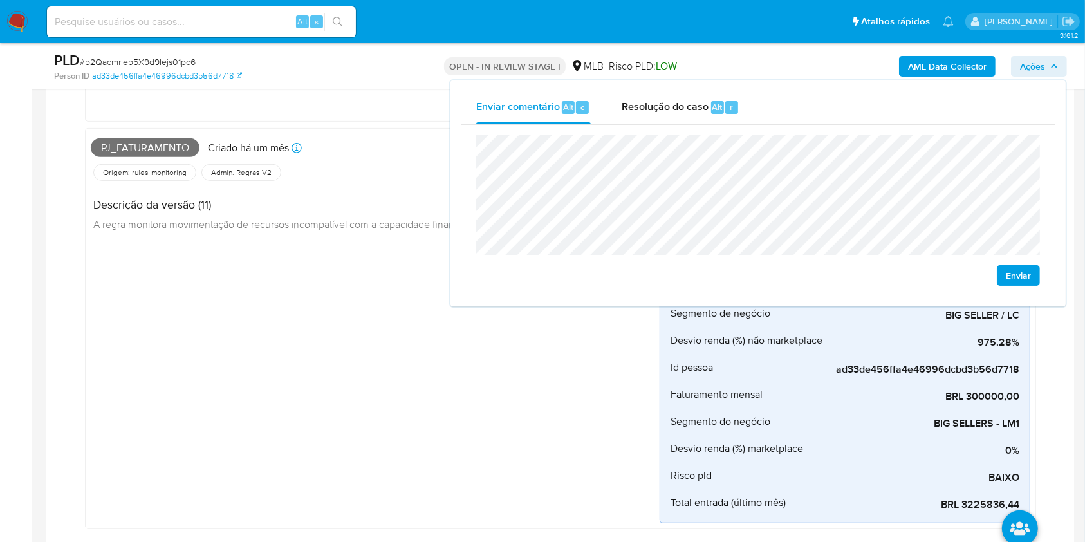
click at [1034, 57] on span "Ações" at bounding box center [1032, 66] width 25 height 21
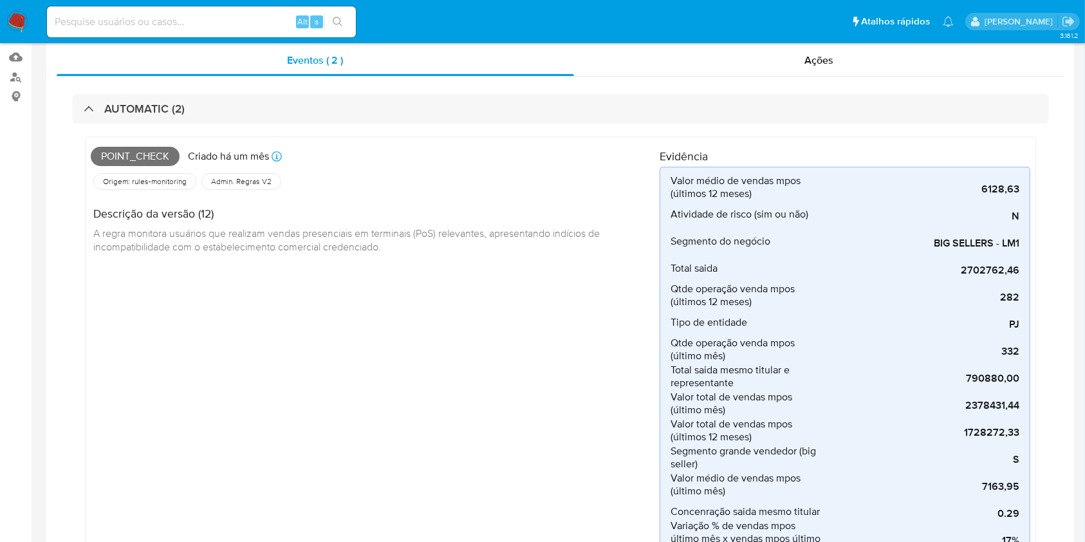
scroll to position [0, 0]
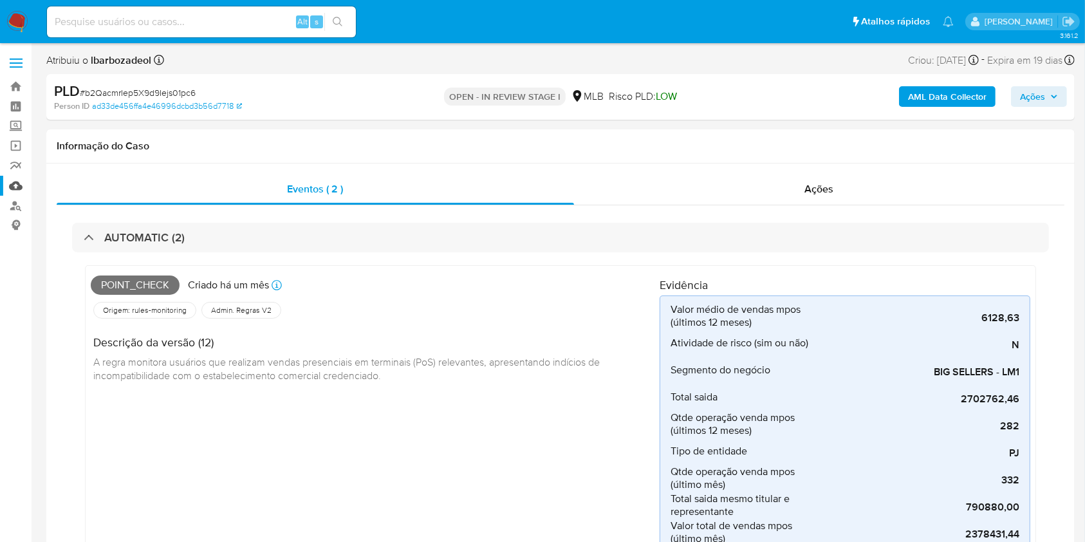
click at [15, 185] on link "Mulan" at bounding box center [76, 186] width 153 height 20
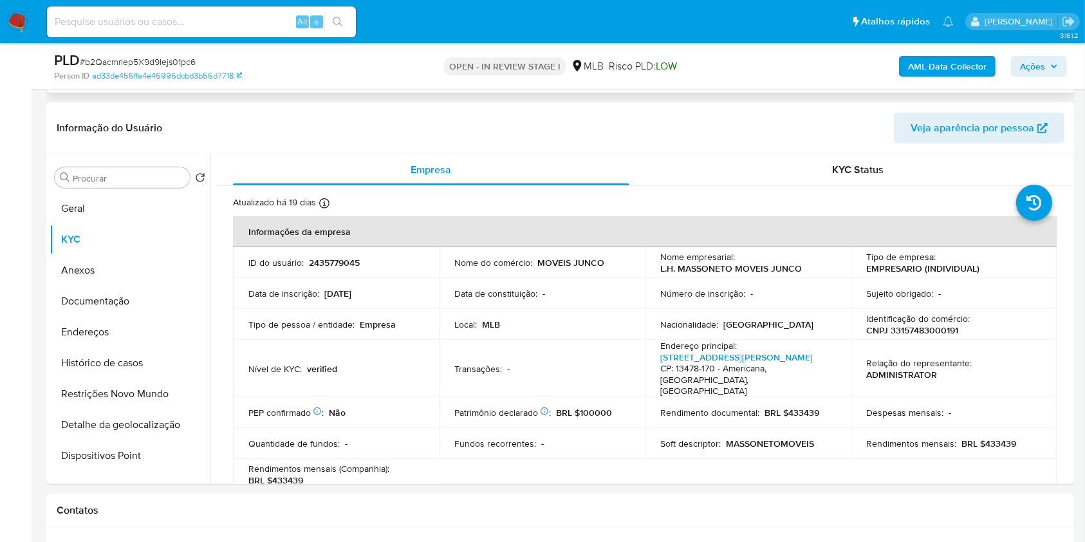
scroll to position [1128, 0]
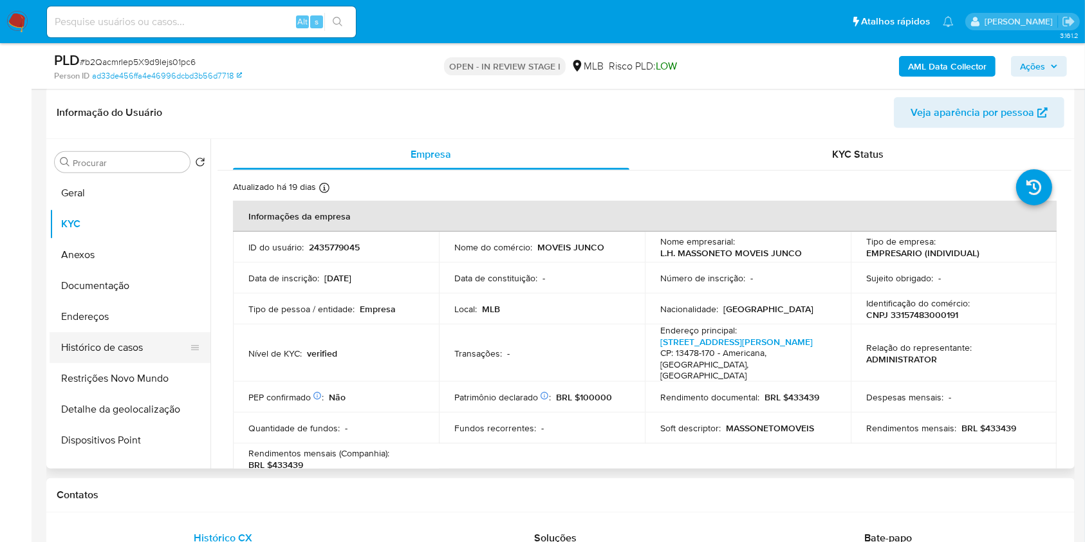
click at [120, 335] on button "Histórico de casos" at bounding box center [125, 347] width 151 height 31
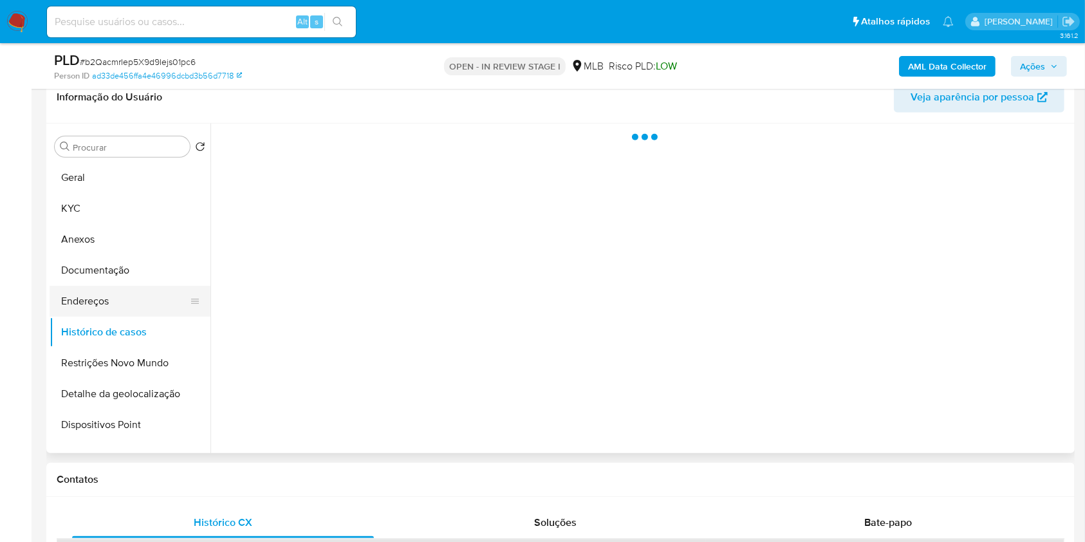
click at [124, 308] on button "Endereços" at bounding box center [125, 301] width 151 height 31
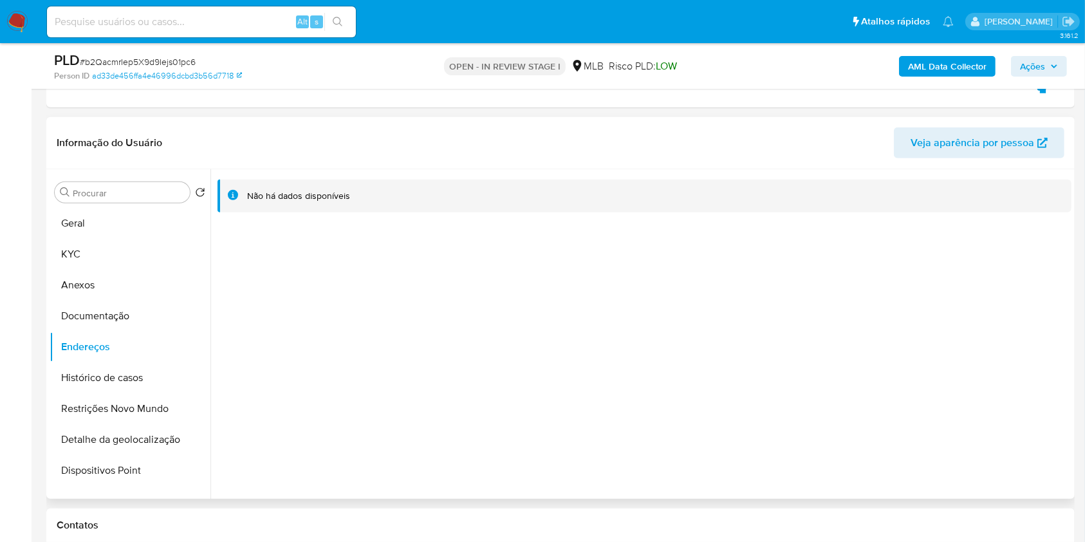
scroll to position [1097, 0]
click at [113, 255] on button "KYC" at bounding box center [125, 254] width 151 height 31
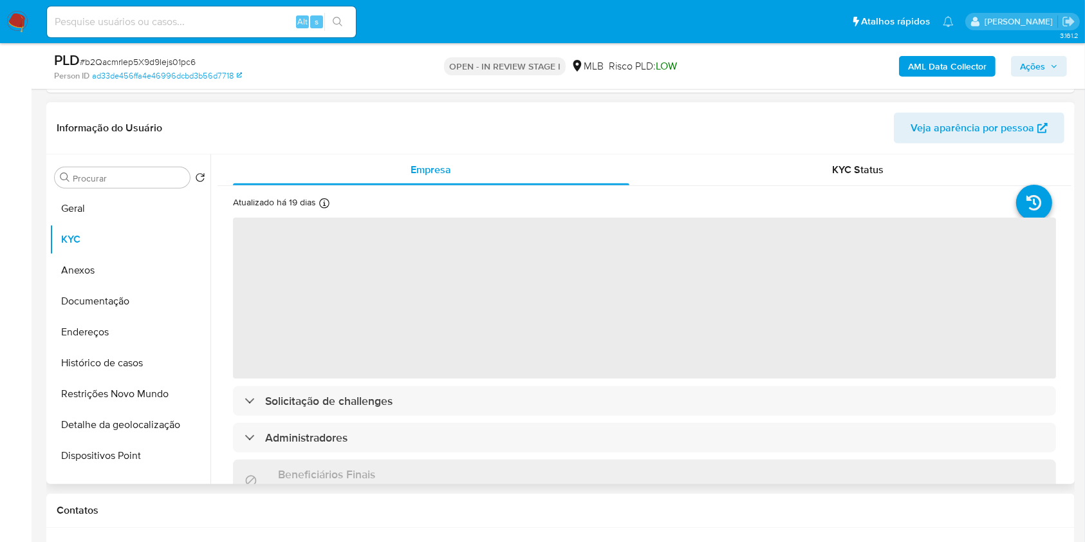
click at [466, 270] on span "‌" at bounding box center [644, 298] width 823 height 161
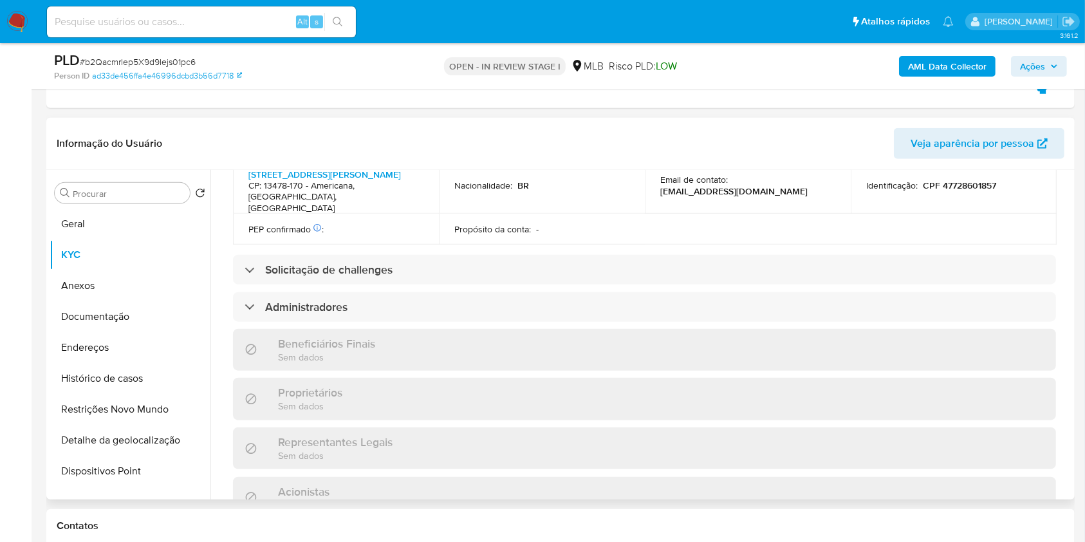
scroll to position [806, 0]
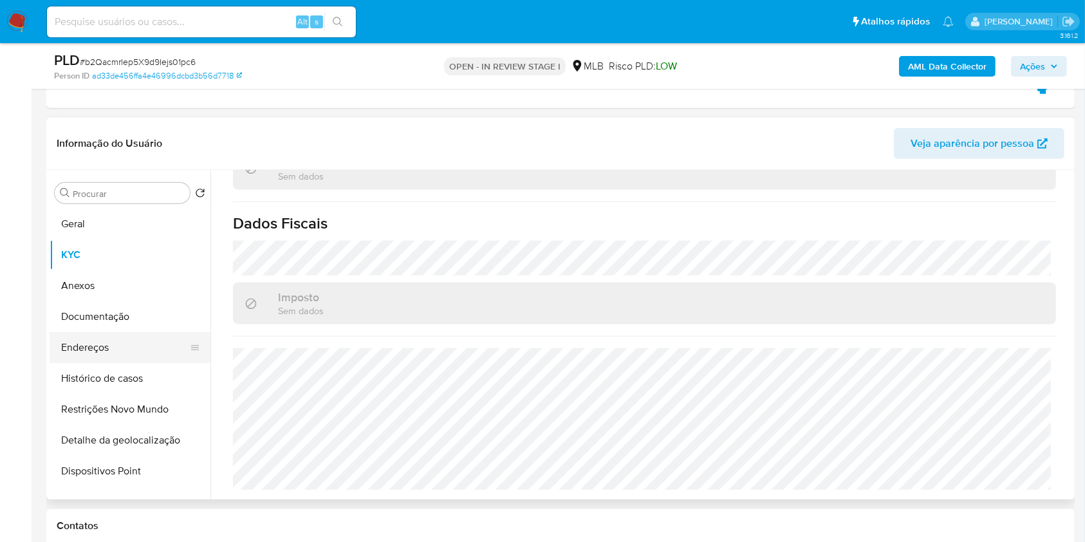
click at [113, 342] on button "Endereços" at bounding box center [125, 347] width 151 height 31
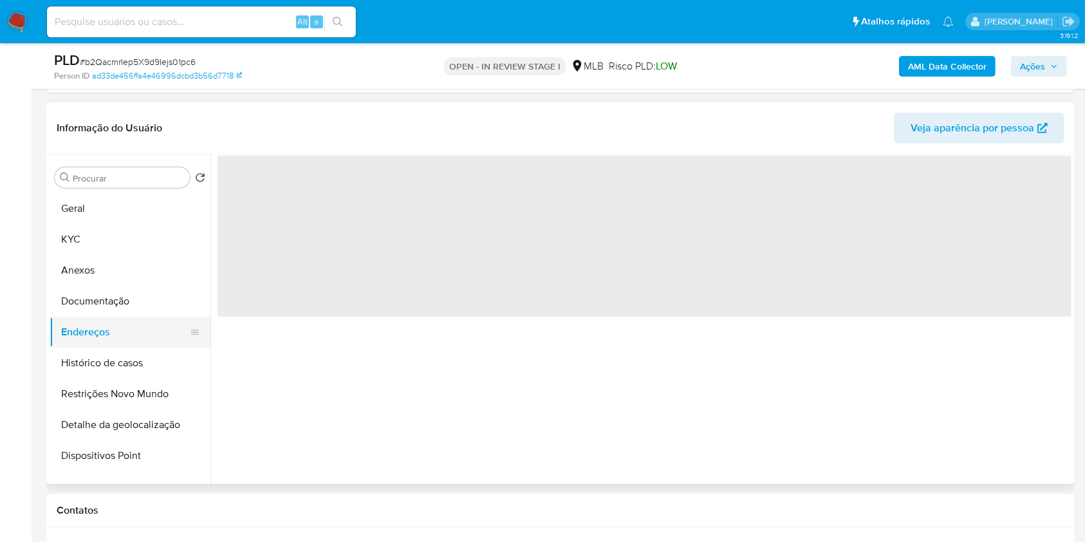
scroll to position [0, 0]
click at [118, 301] on button "Documentação" at bounding box center [125, 301] width 151 height 31
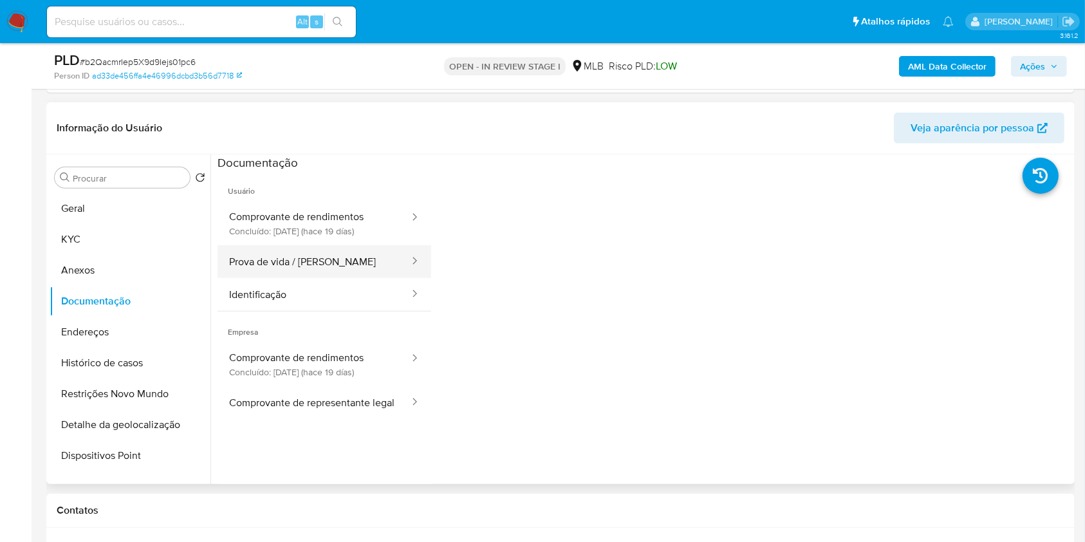
click at [333, 252] on button "Prova de vida / Selfie" at bounding box center [314, 261] width 193 height 33
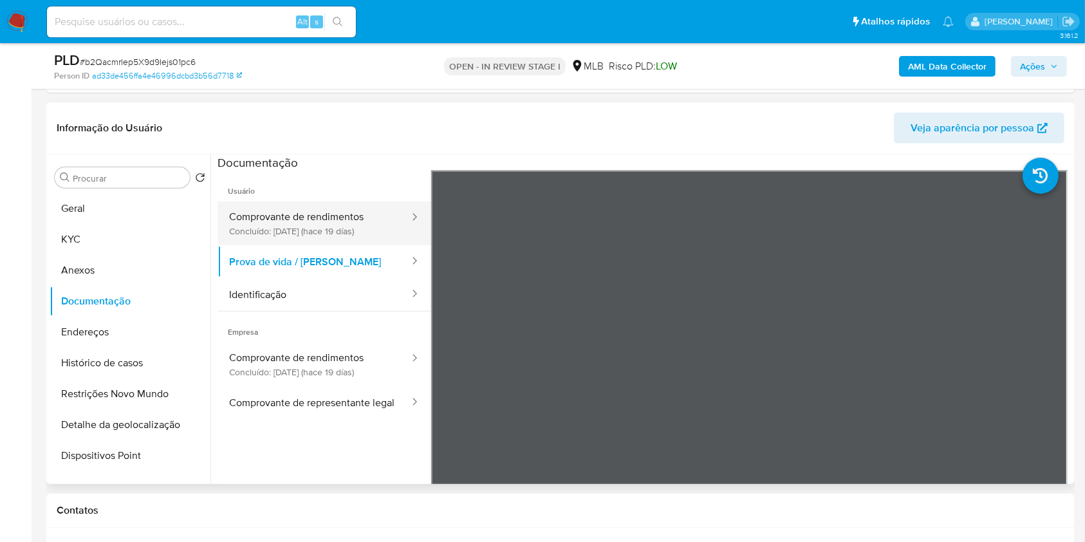
click at [319, 224] on button "Comprovante de rendimentos Concluído: 18/09/2025 (hace 19 días)" at bounding box center [314, 223] width 193 height 44
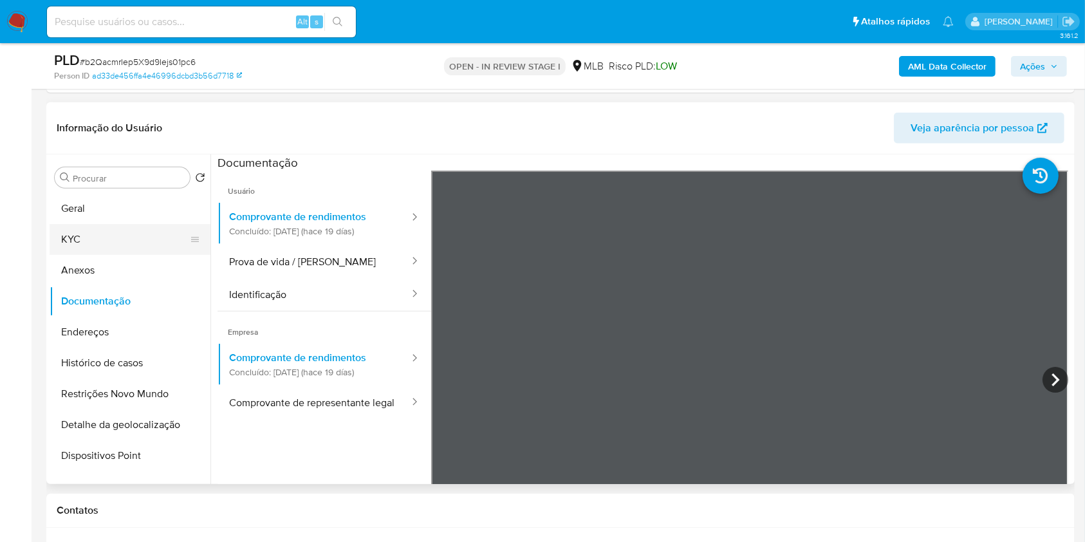
click at [131, 234] on button "KYC" at bounding box center [125, 239] width 151 height 31
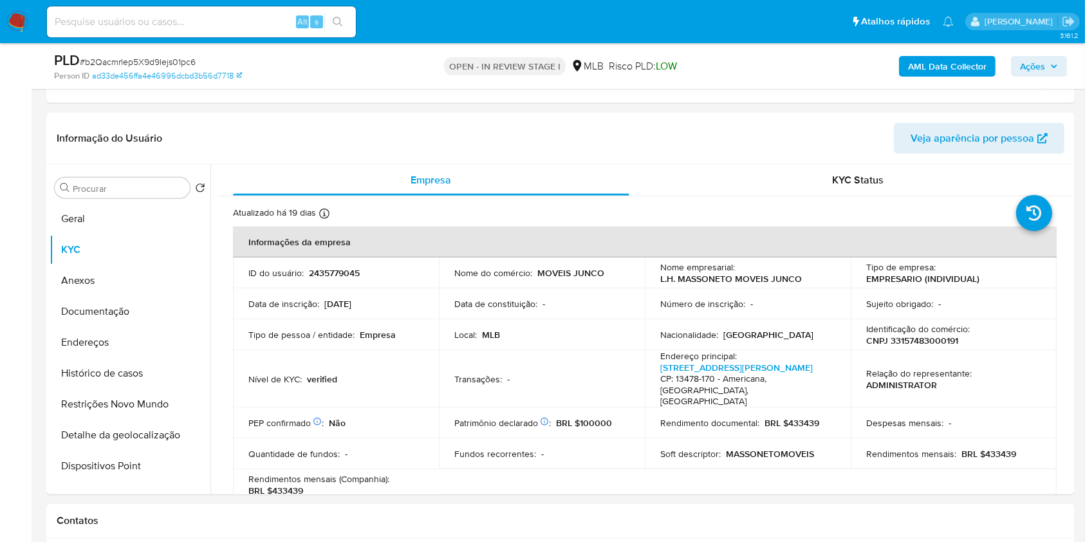
scroll to position [1099, 0]
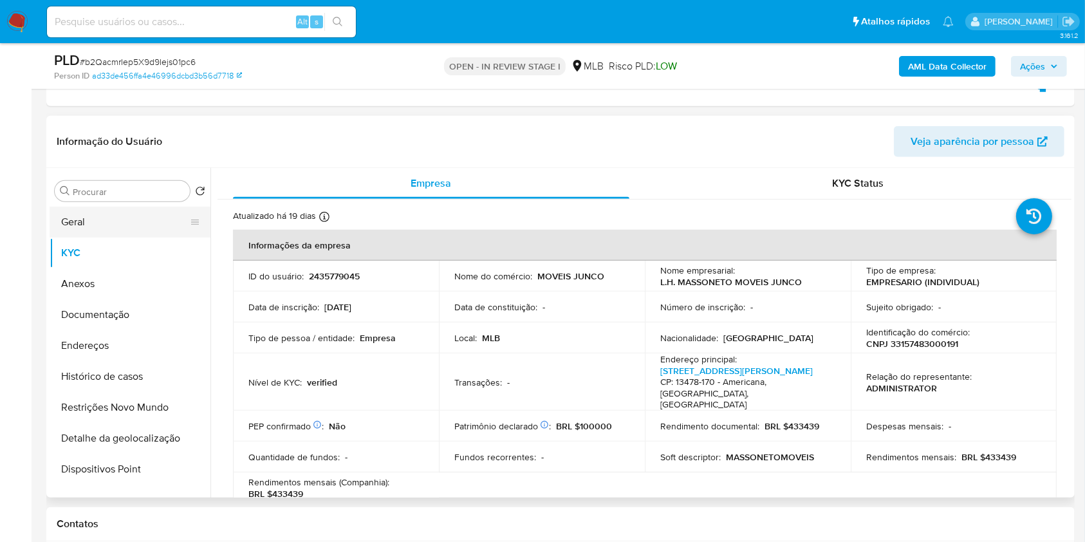
click at [117, 214] on button "Geral" at bounding box center [125, 222] width 151 height 31
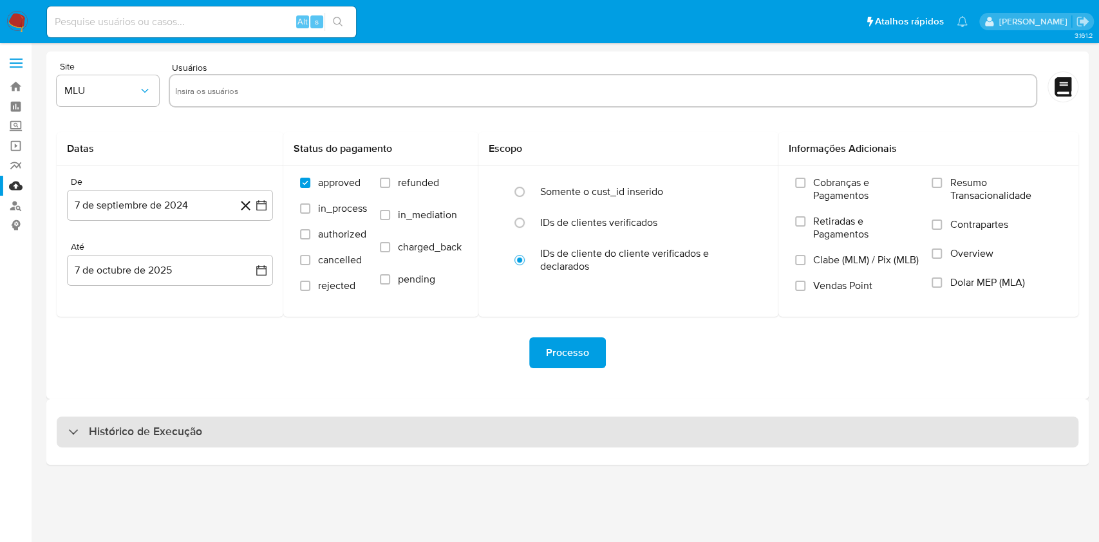
click at [404, 430] on div "Histórico de Execução" at bounding box center [567, 431] width 1021 height 31
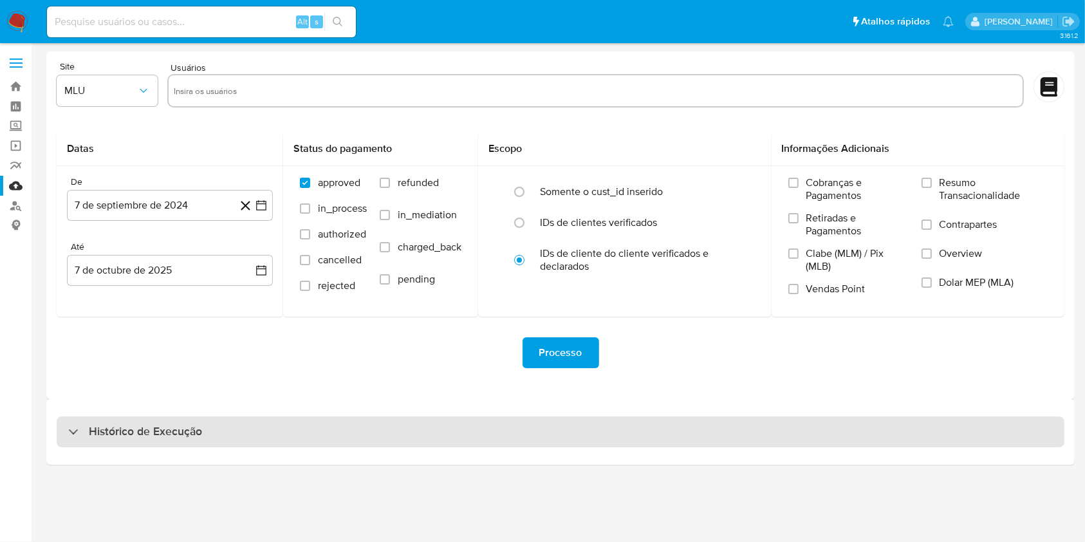
select select "10"
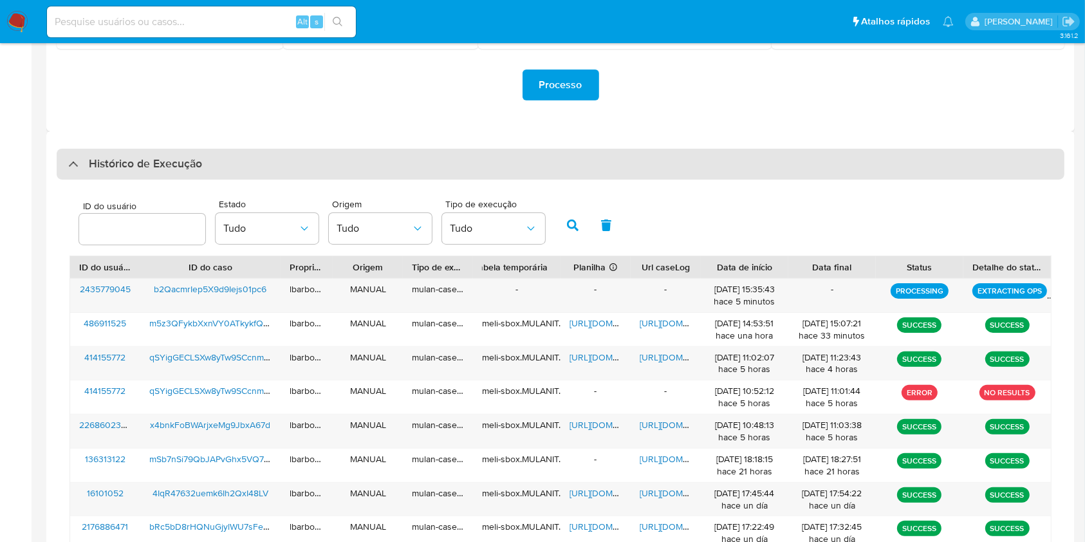
scroll to position [268, 0]
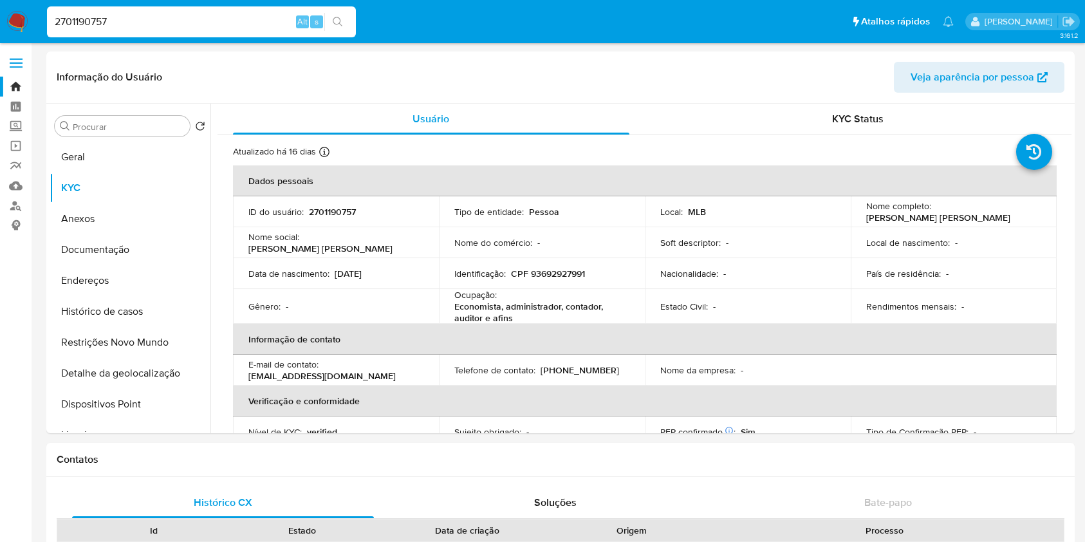
select select "10"
click at [172, 23] on input "2701190757" at bounding box center [201, 22] width 309 height 17
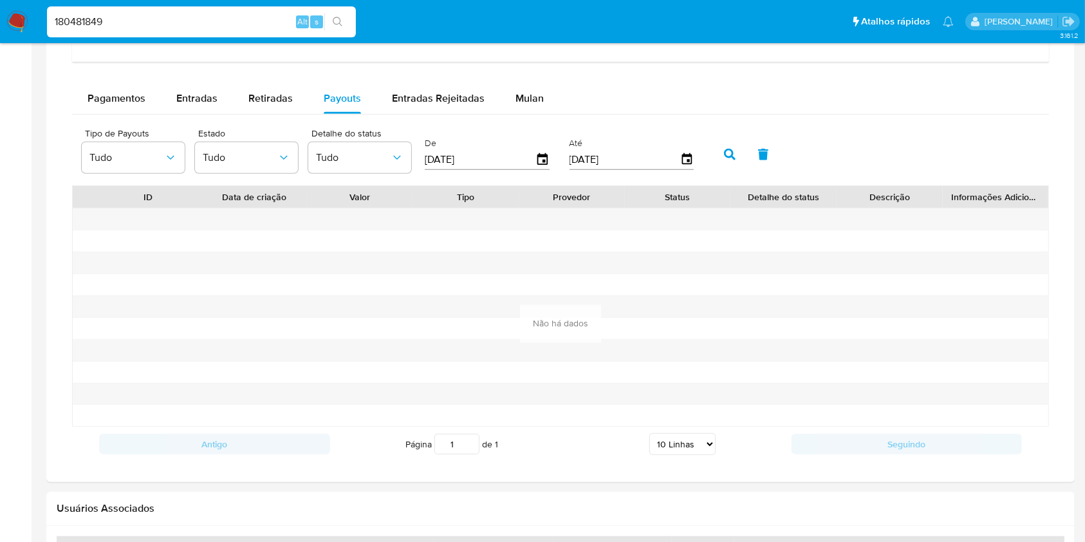
type input "180481849"
click at [338, 15] on button "search-icon" at bounding box center [337, 22] width 26 height 18
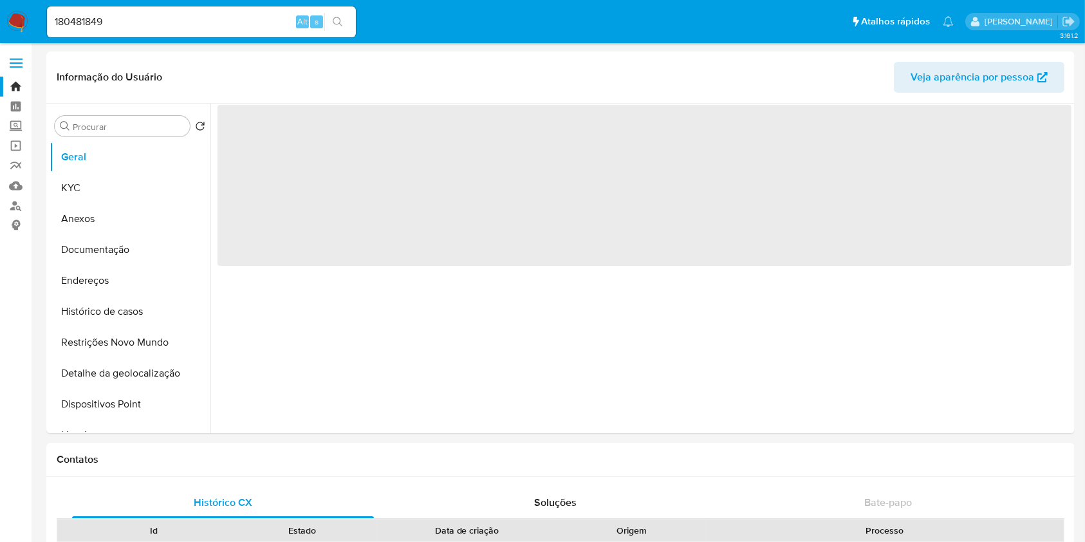
select select "10"
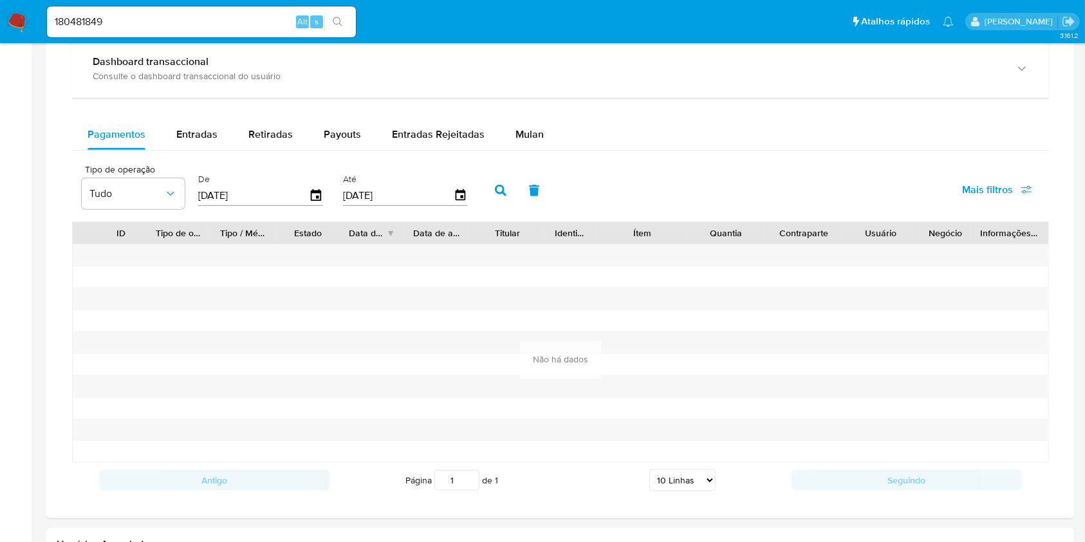
scroll to position [929, 0]
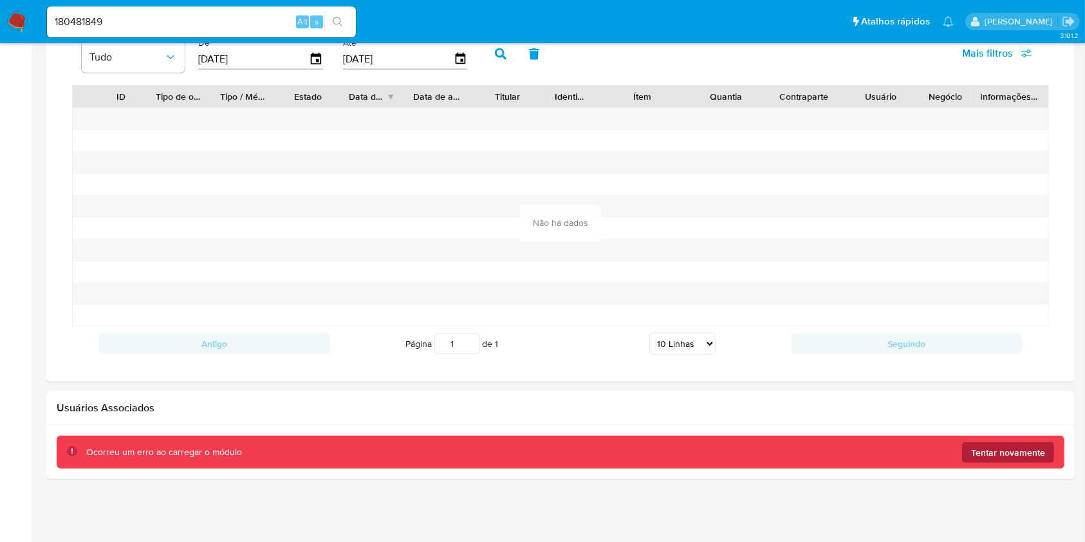
click at [1028, 456] on span "Tentar novamente" at bounding box center [1008, 452] width 74 height 21
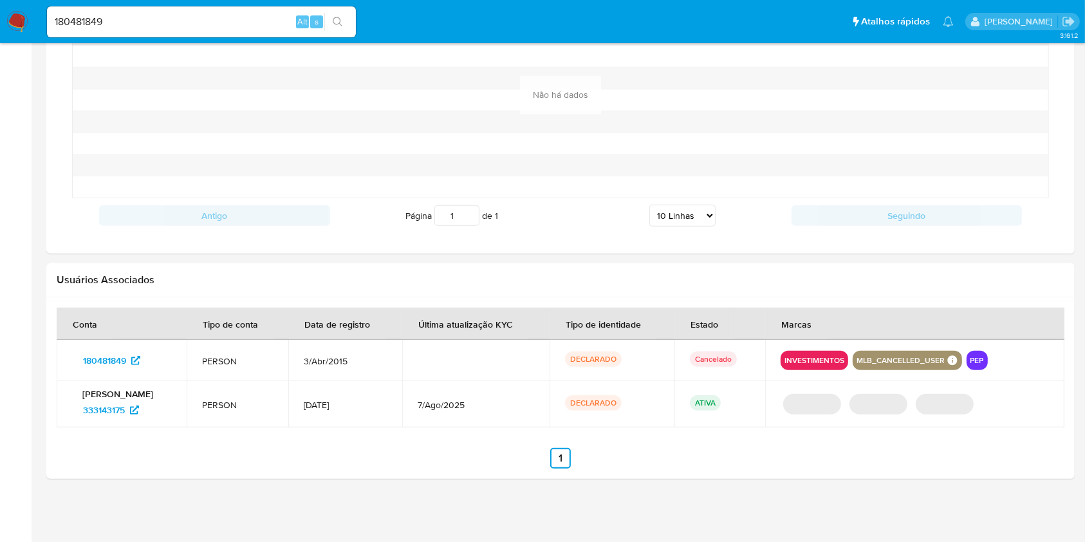
scroll to position [1052, 0]
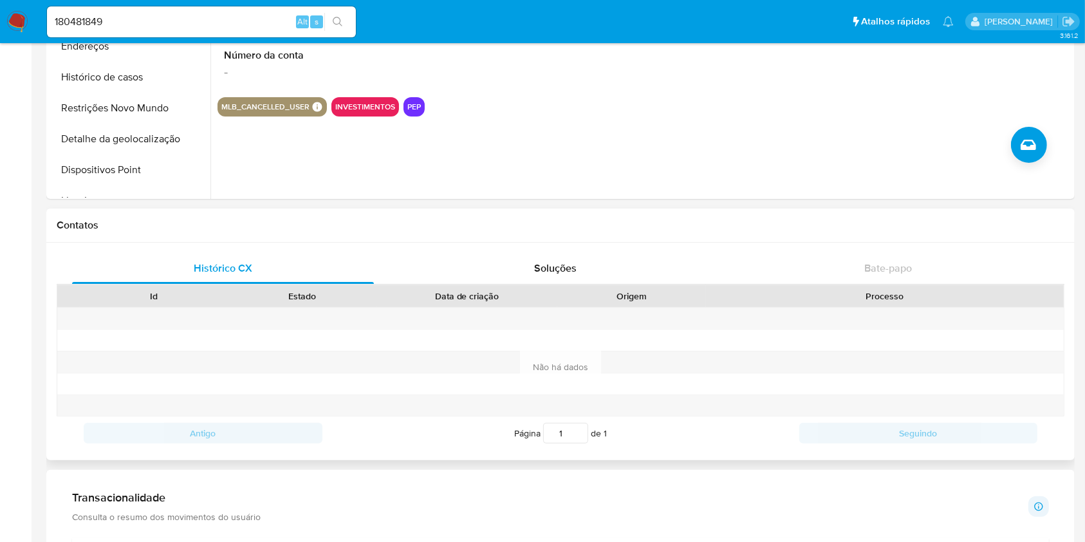
scroll to position [0, 0]
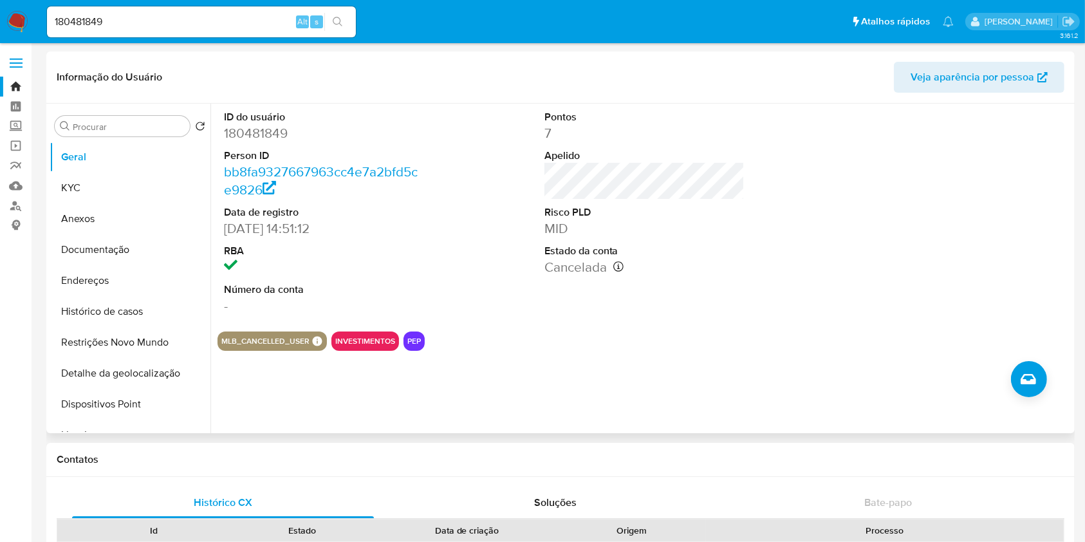
click at [695, 398] on div "ID do usuário 180481849 Person ID bb8fa9327667963cc4e7a2bfd5ce9826 Data de regi…" at bounding box center [640, 268] width 861 height 329
click at [622, 366] on div "ID do usuário 180481849 Person ID bb8fa9327667963cc4e7a2bfd5ce9826 Data de regi…" at bounding box center [640, 268] width 861 height 329
click at [800, 326] on section "ID do usuário 180481849 Person ID bb8fa9327667963cc4e7a2bfd5ce9826 Data de regi…" at bounding box center [645, 227] width 854 height 247
drag, startPoint x: 799, startPoint y: 326, endPoint x: 639, endPoint y: 281, distance: 166.5
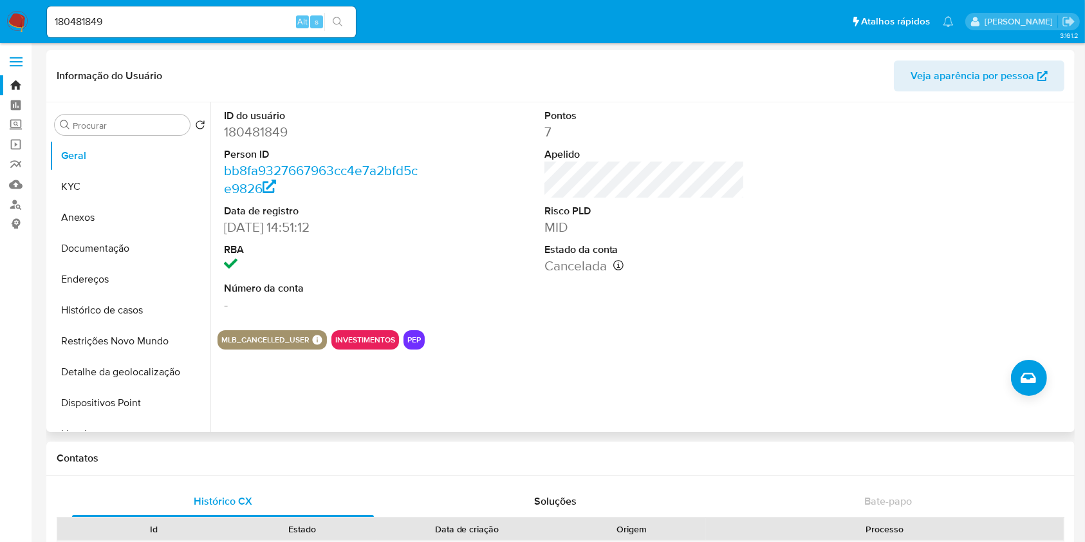
click at [675, 304] on section "ID do usuário 180481849 Person ID bb8fa9327667963cc4e7a2bfd5ce9826 Data de regi…" at bounding box center [645, 225] width 854 height 247
click at [726, 292] on div "Pontos 7 Apelido Risco PLD MID Estado da conta Cancelada Data de cancelamento: …" at bounding box center [645, 211] width 214 height 218
click at [1062, 210] on div at bounding box center [965, 211] width 214 height 218
click at [242, 23] on input "180481849" at bounding box center [201, 22] width 309 height 17
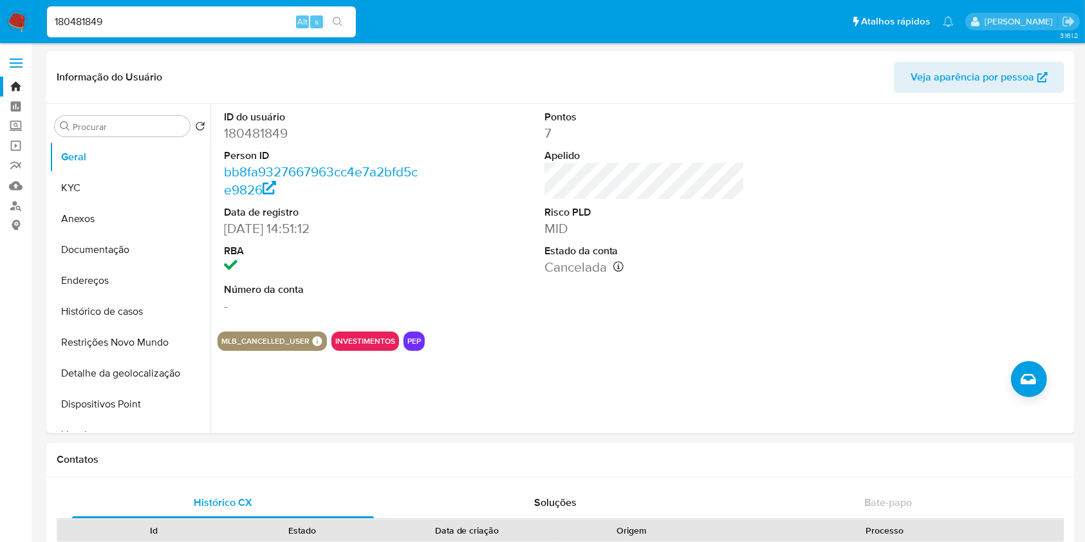
drag, startPoint x: 340, startPoint y: 23, endPoint x: 350, endPoint y: 16, distance: 12.0
click at [341, 23] on icon "search-icon" at bounding box center [338, 22] width 10 height 10
click at [292, 229] on dd "03/04/2015 14:51:12" at bounding box center [324, 228] width 201 height 18
drag, startPoint x: 292, startPoint y: 229, endPoint x: 223, endPoint y: 231, distance: 68.9
click at [223, 231] on div "ID do usuário 180481849 Person ID bb8fa9327667963cc4e7a2bfd5ce9826 Data de regi…" at bounding box center [325, 213] width 214 height 218
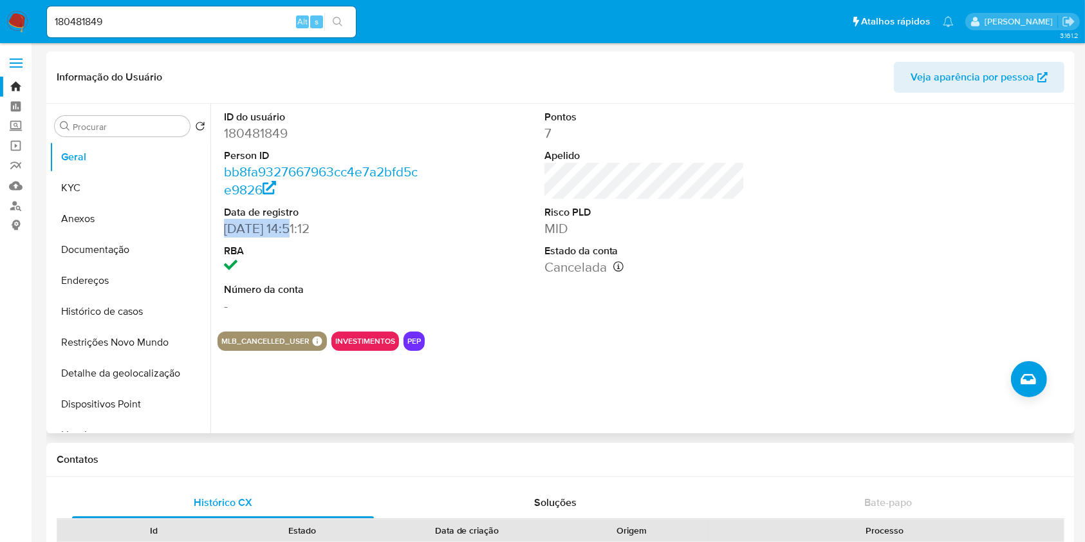
copy dd "03/04/2015"
click at [143, 196] on button "KYC" at bounding box center [125, 187] width 151 height 31
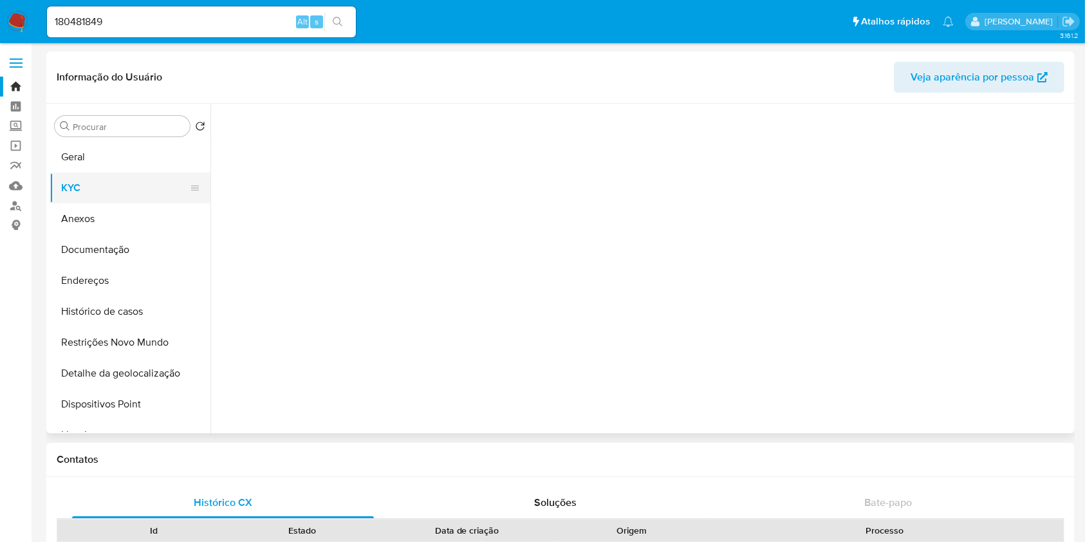
click at [143, 196] on button "KYC" at bounding box center [125, 187] width 151 height 31
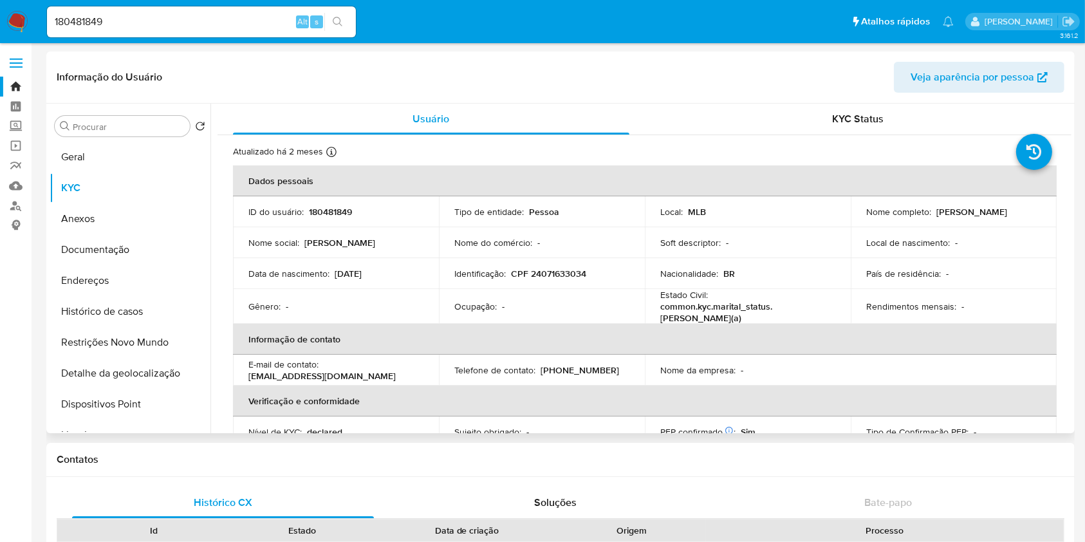
click at [339, 218] on td "ID do usuário : 180481849" at bounding box center [336, 211] width 206 height 31
click at [340, 210] on p "180481849" at bounding box center [330, 212] width 43 height 12
copy p "180481849"
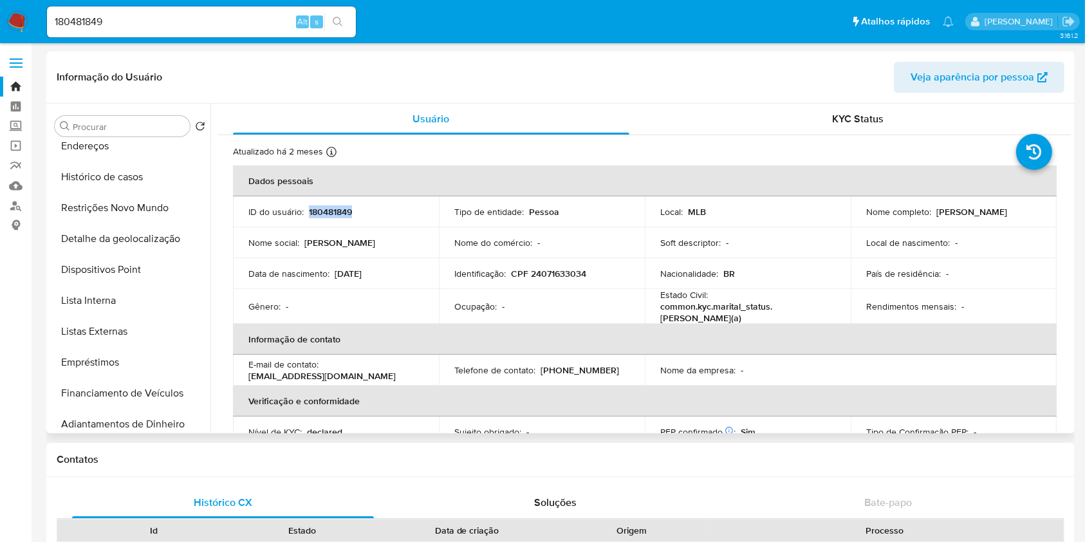
scroll to position [149, 0]
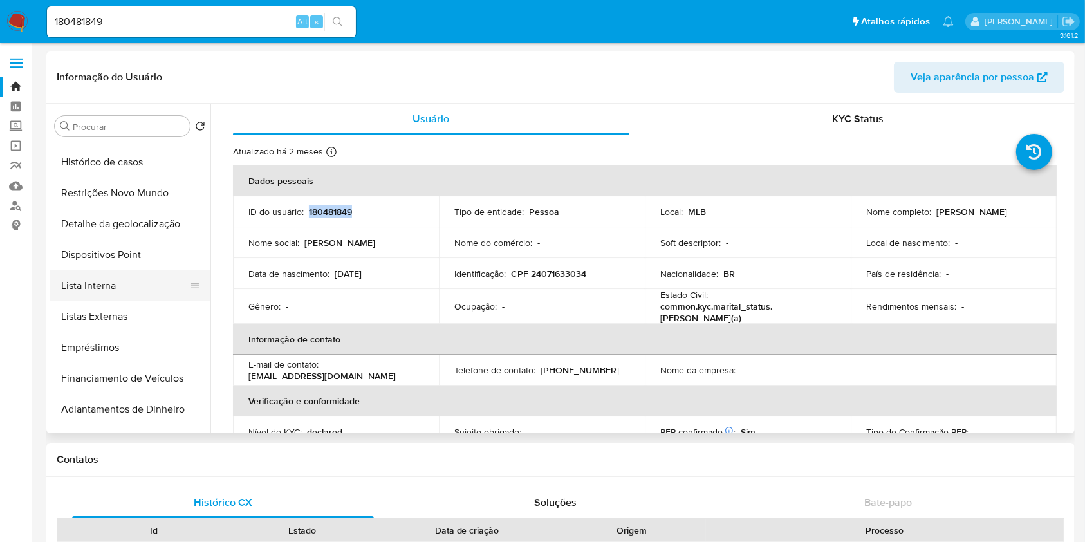
click at [139, 290] on button "Lista Interna" at bounding box center [125, 285] width 151 height 31
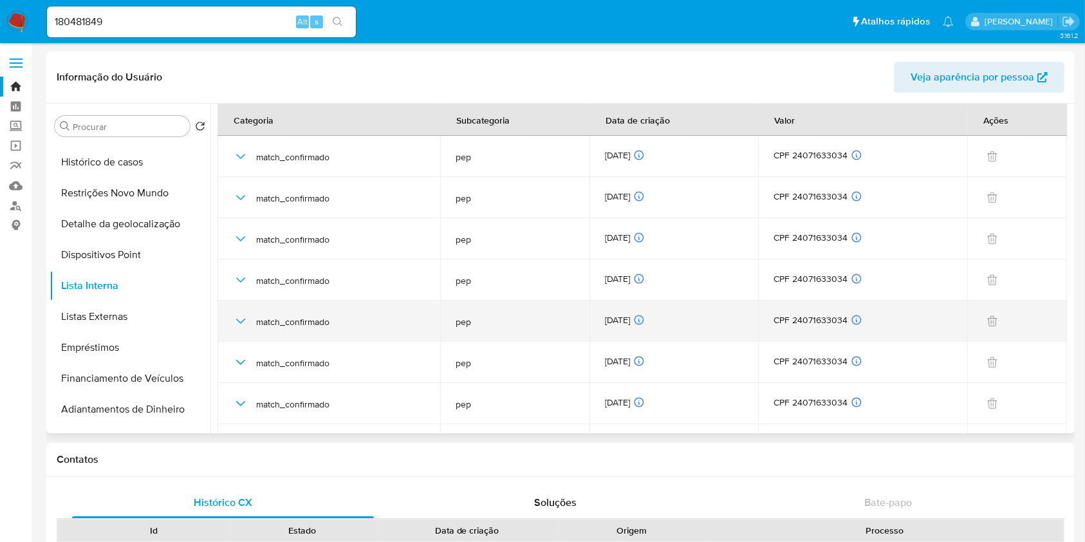
click at [625, 322] on div "27/09/2025 27/09/2025 03:25:21" at bounding box center [674, 321] width 138 height 14
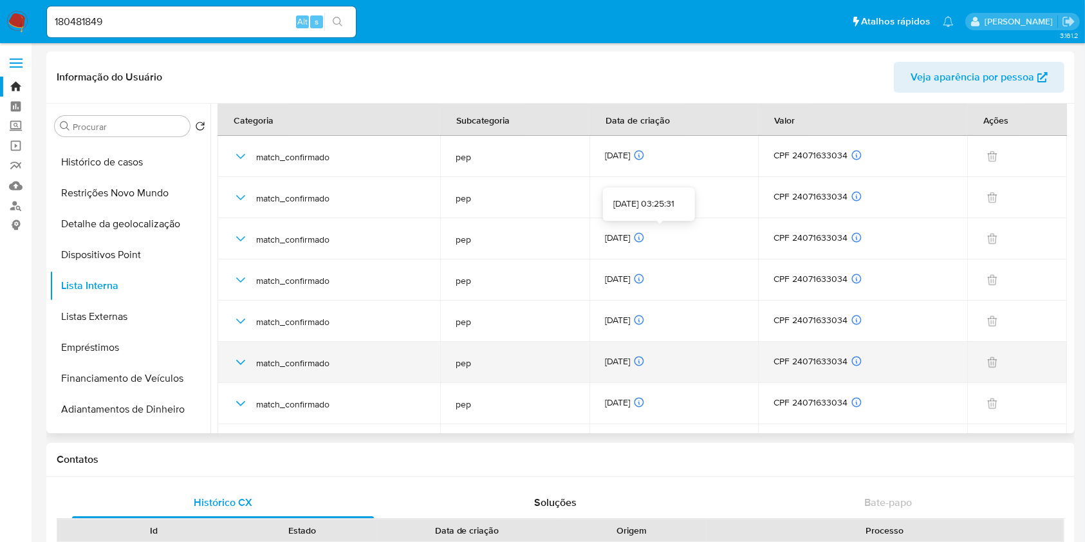
scroll to position [361, 0]
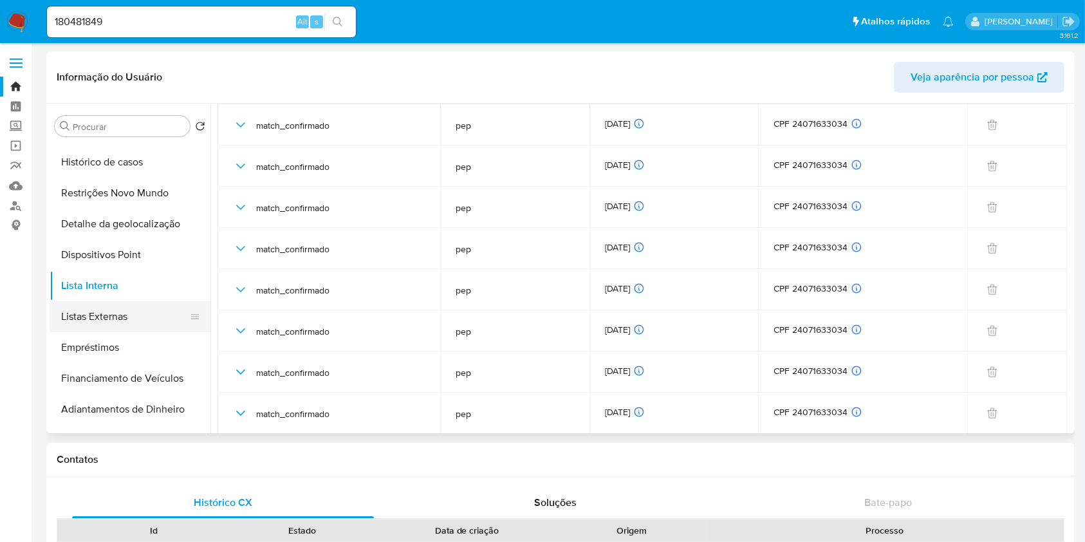
click at [144, 313] on button "Listas Externas" at bounding box center [125, 316] width 151 height 31
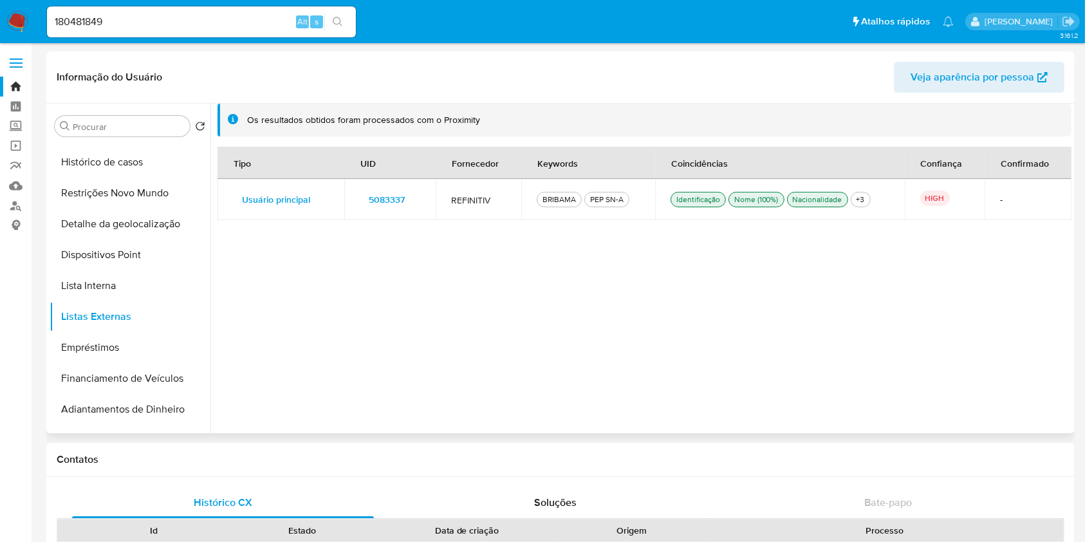
click at [384, 194] on span "5083337" at bounding box center [387, 199] width 36 height 18
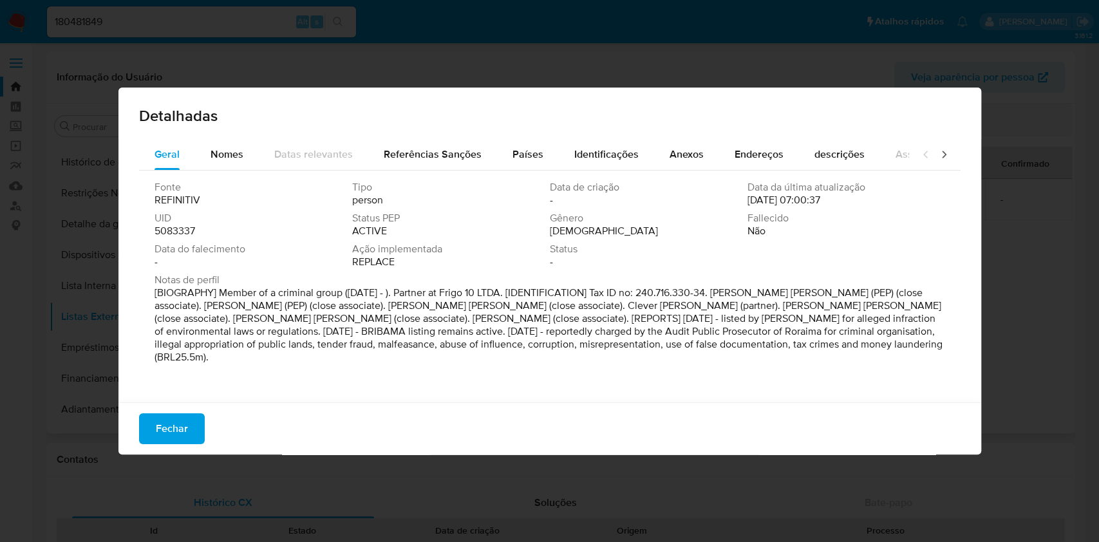
click at [187, 228] on span "5083337" at bounding box center [174, 231] width 41 height 13
click at [247, 248] on span "Data do falecimento" at bounding box center [251, 249] width 195 height 13
click at [181, 434] on span "Fechar" at bounding box center [172, 428] width 32 height 28
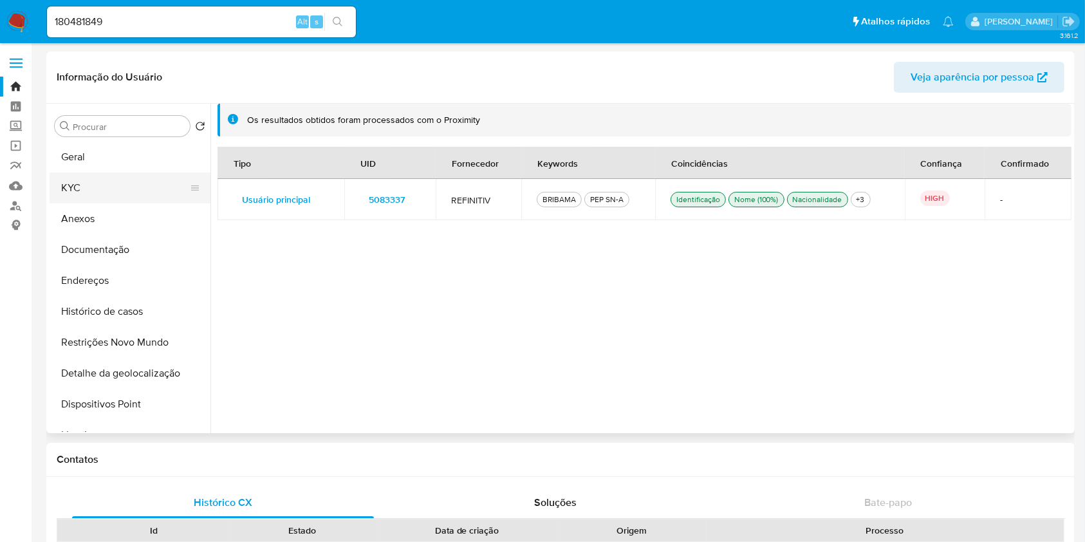
click at [112, 187] on button "KYC" at bounding box center [125, 187] width 151 height 31
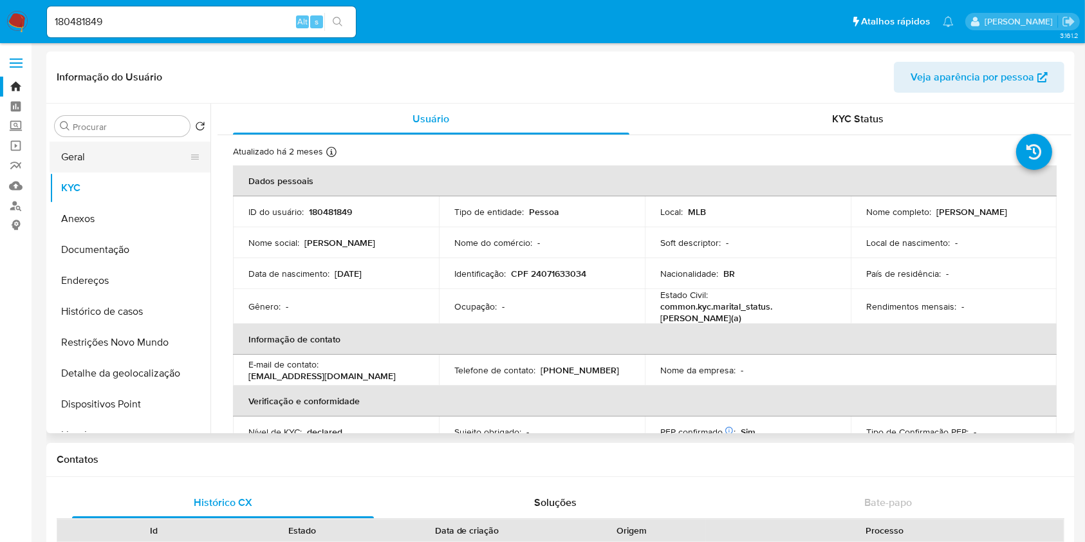
click at [125, 159] on button "Geral" at bounding box center [125, 157] width 151 height 31
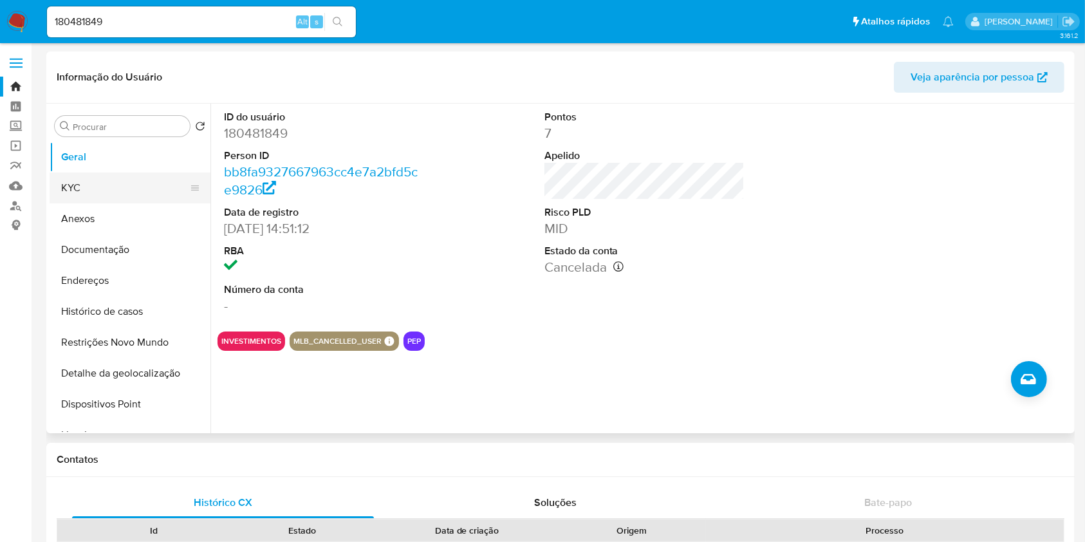
click at [90, 190] on button "KYC" at bounding box center [125, 187] width 151 height 31
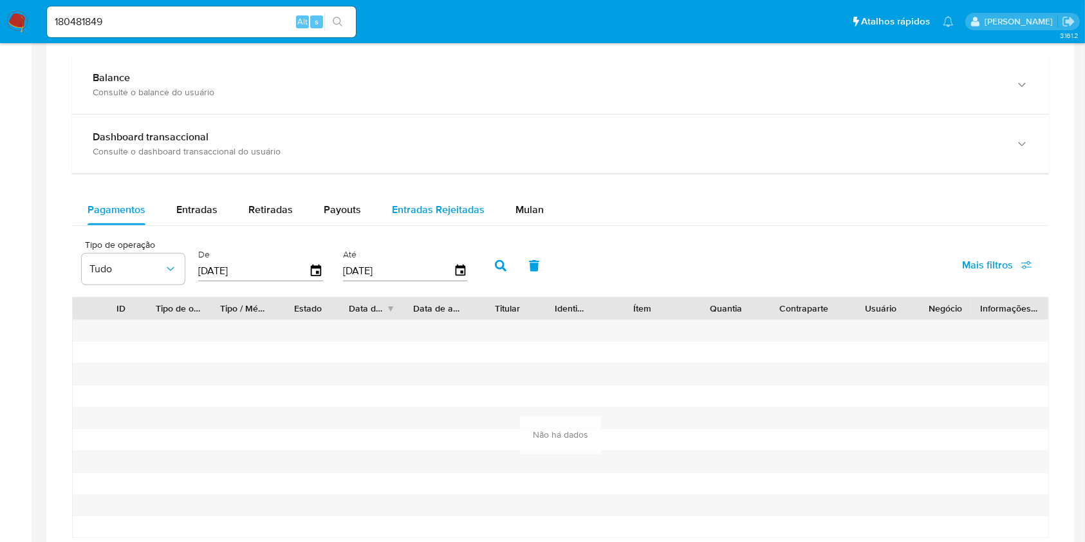
scroll to position [718, 0]
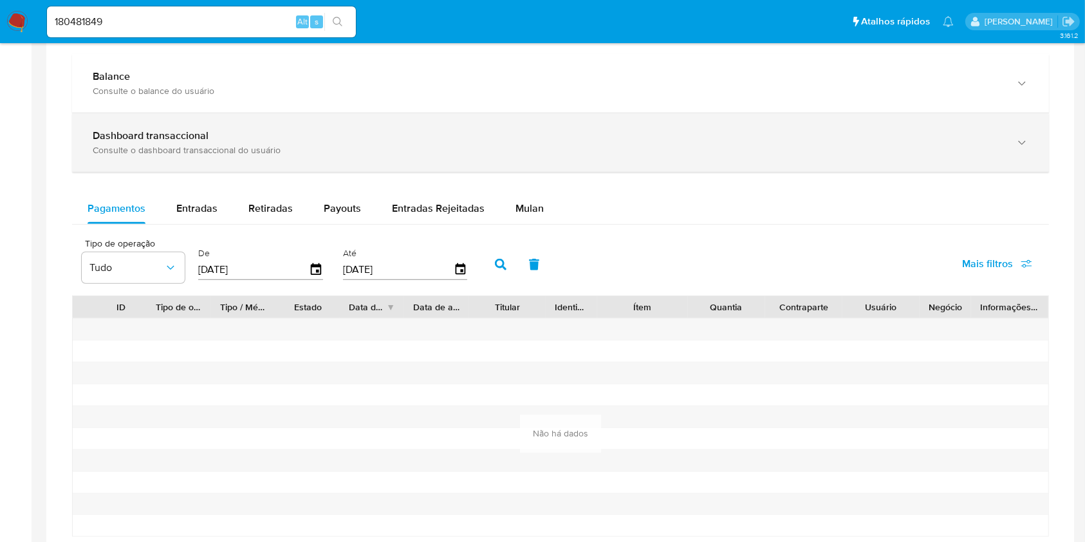
click at [418, 156] on div "Dashboard transaccional Consulte o dashboard transaccional do usuário" at bounding box center [560, 142] width 977 height 59
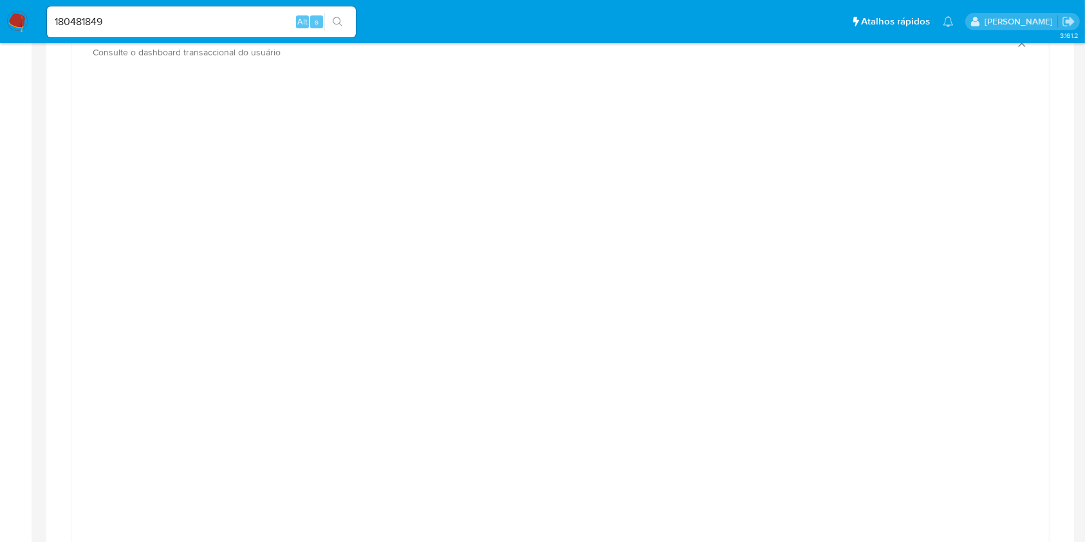
scroll to position [814, 0]
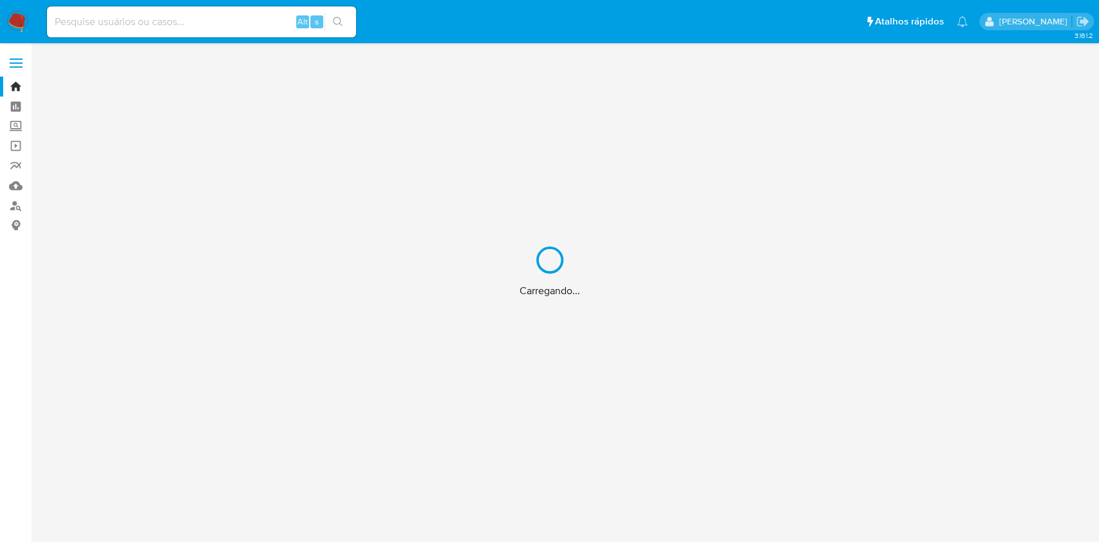
click at [156, 22] on div "Carregando..." at bounding box center [549, 271] width 1099 height 542
click at [120, 21] on div "Carregando..." at bounding box center [549, 271] width 1099 height 542
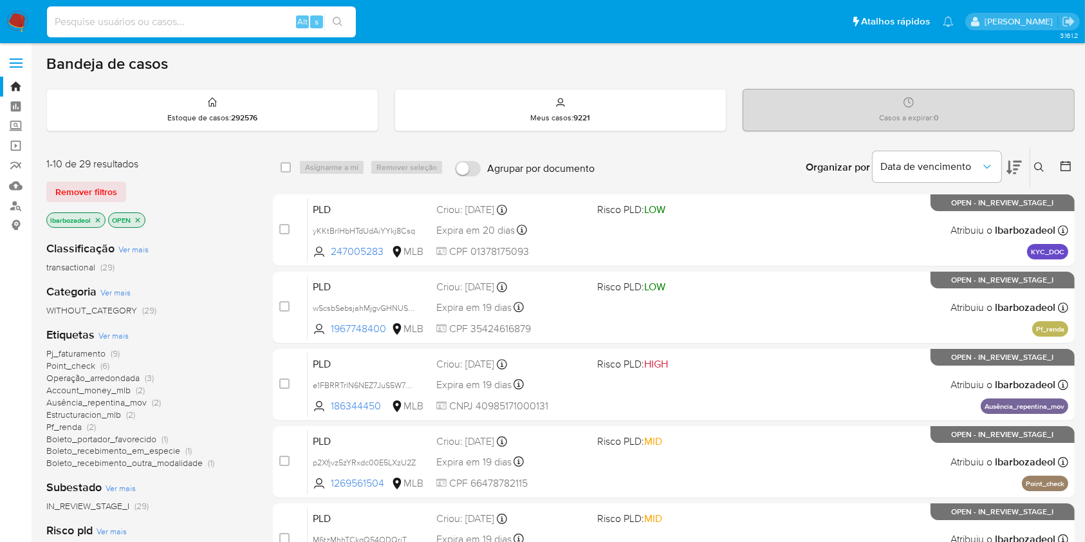
click at [126, 23] on input at bounding box center [201, 22] width 309 height 17
paste input "m5z3QFykbXxnVY0ATkykfQ97"
type input "m5z3QFykbXxnVY0ATkykfQ97"
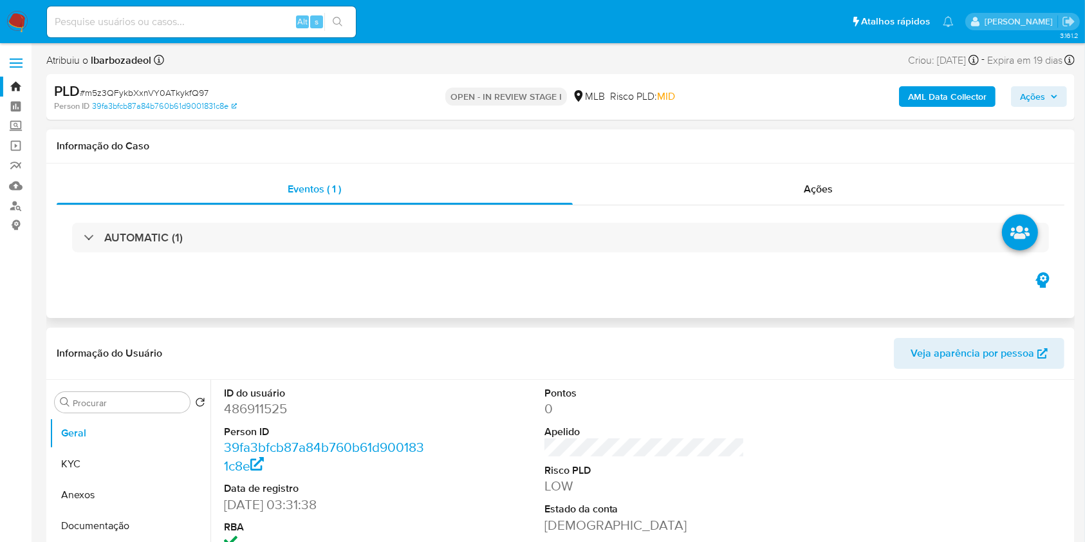
select select "10"
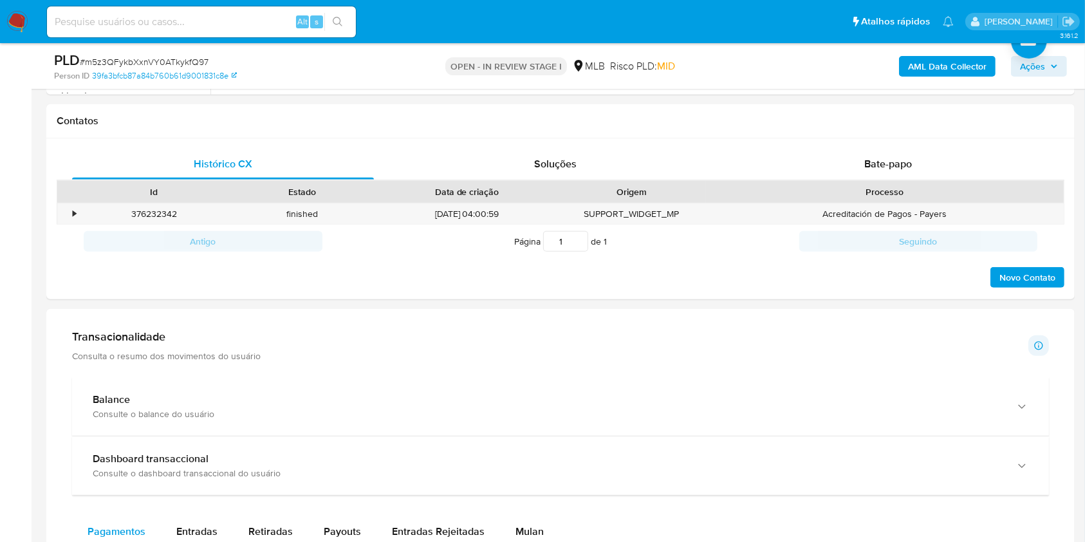
scroll to position [567, 0]
click at [790, 147] on div "Histórico CX Soluções Bate-papo Id Estado Data de criação Origem Processo • 376…" at bounding box center [560, 221] width 1028 height 162
click at [813, 174] on div "Bate-papo" at bounding box center [888, 166] width 302 height 31
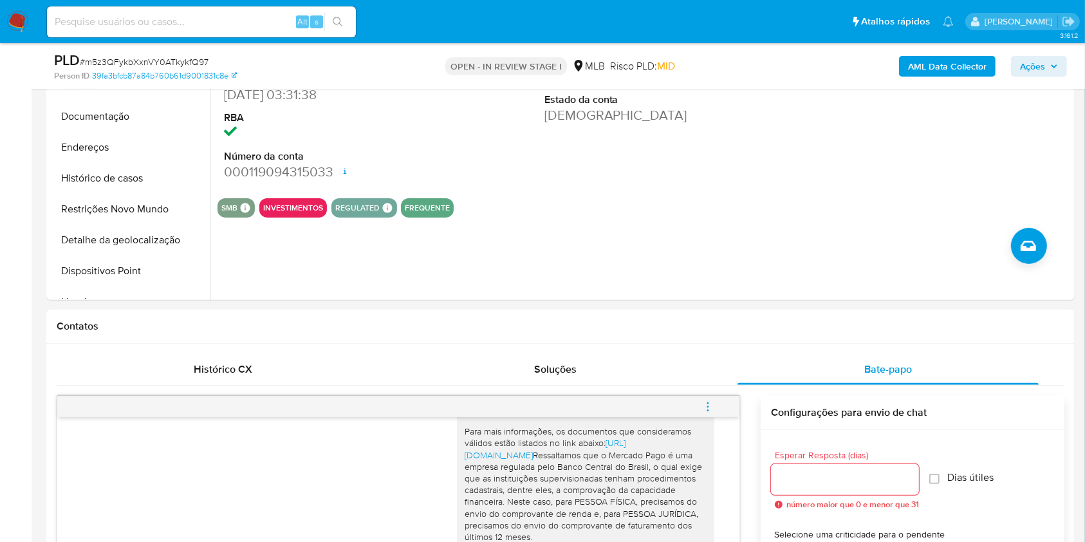
scroll to position [363, 0]
click at [115, 122] on button "Documentação" at bounding box center [125, 117] width 151 height 31
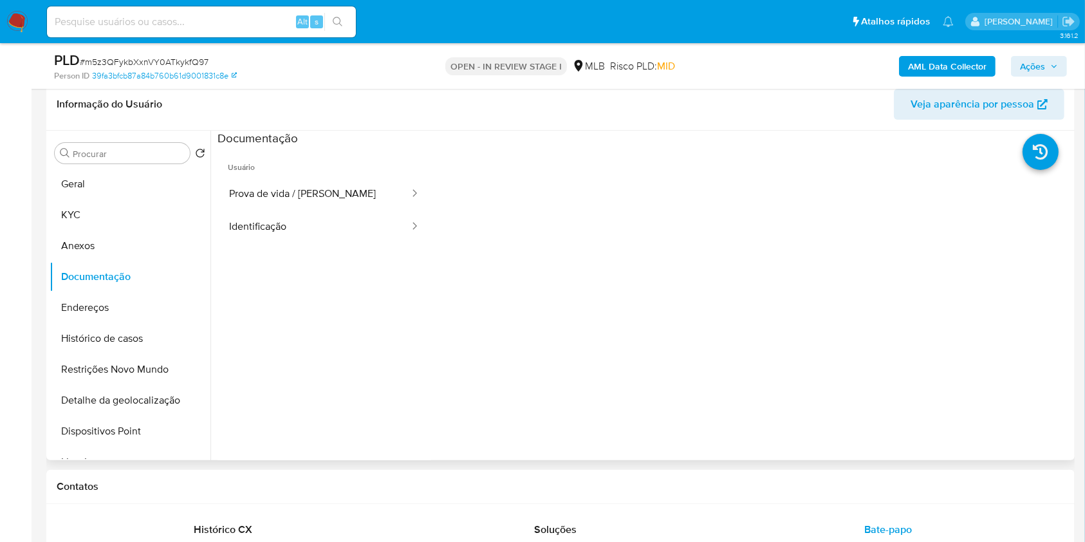
scroll to position [204, 0]
drag, startPoint x: 0, startPoint y: 239, endPoint x: 23, endPoint y: 214, distance: 34.2
click at [106, 222] on button "KYC" at bounding box center [125, 214] width 151 height 31
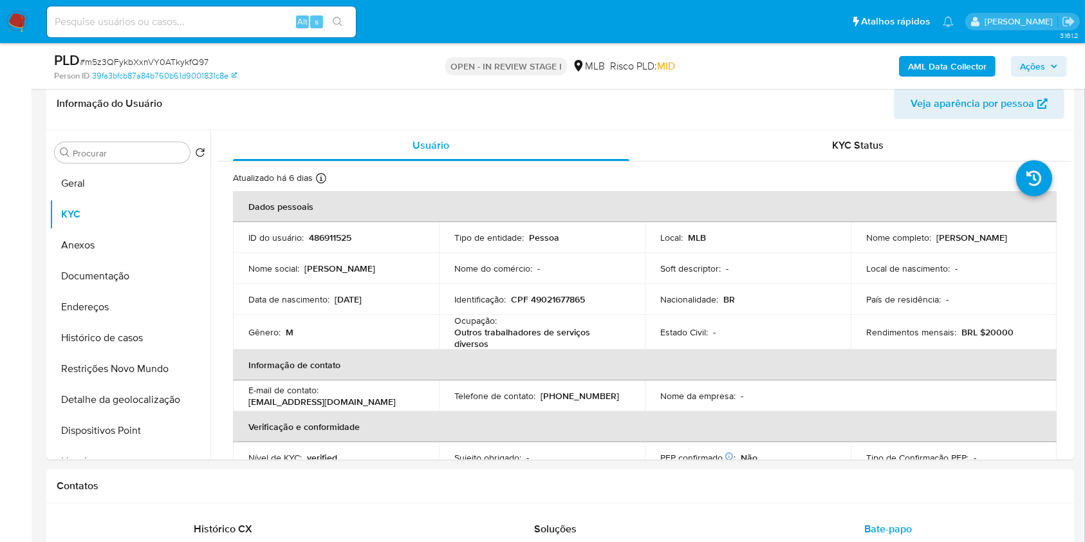
click at [1044, 70] on span "Ações" at bounding box center [1032, 66] width 25 height 21
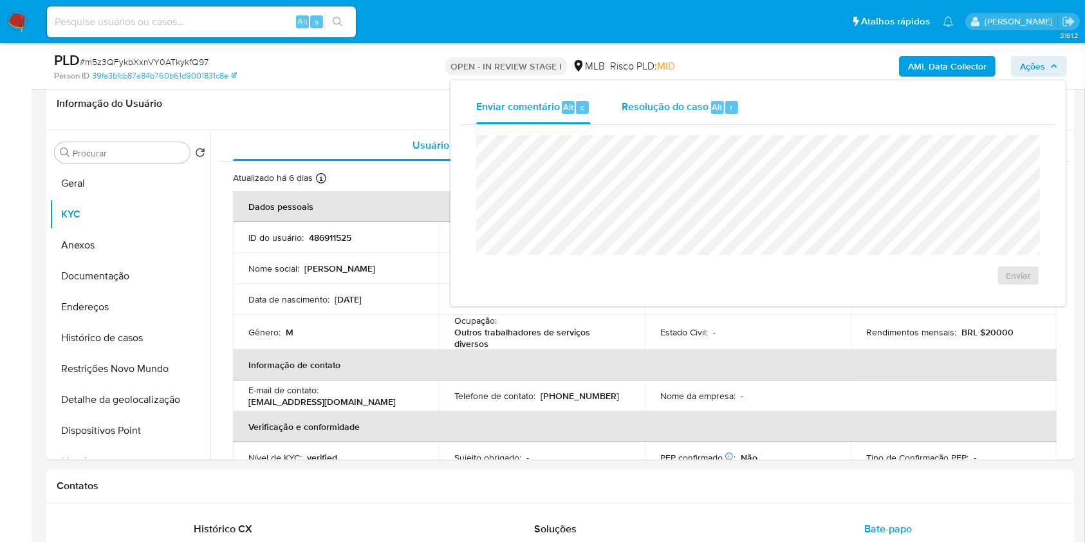
click at [660, 97] on div "Resolução do caso Alt r" at bounding box center [681, 107] width 118 height 33
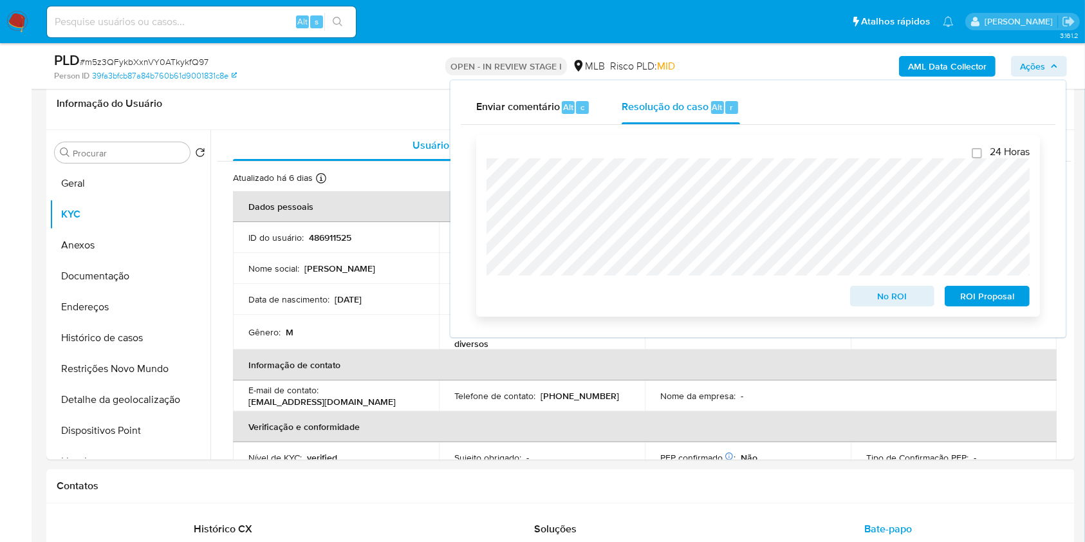
click at [995, 298] on span "ROI Proposal" at bounding box center [987, 296] width 67 height 18
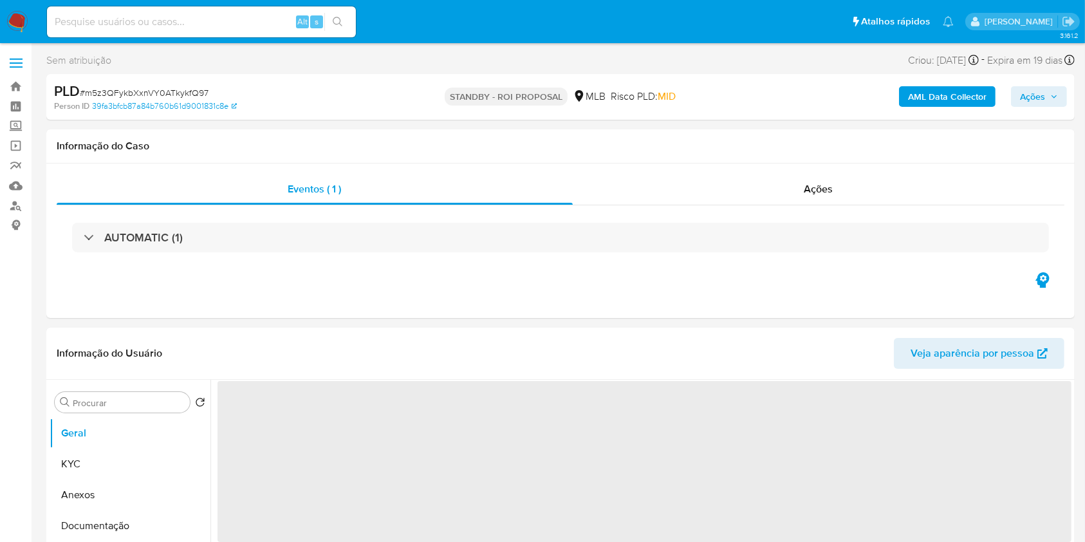
select select "10"
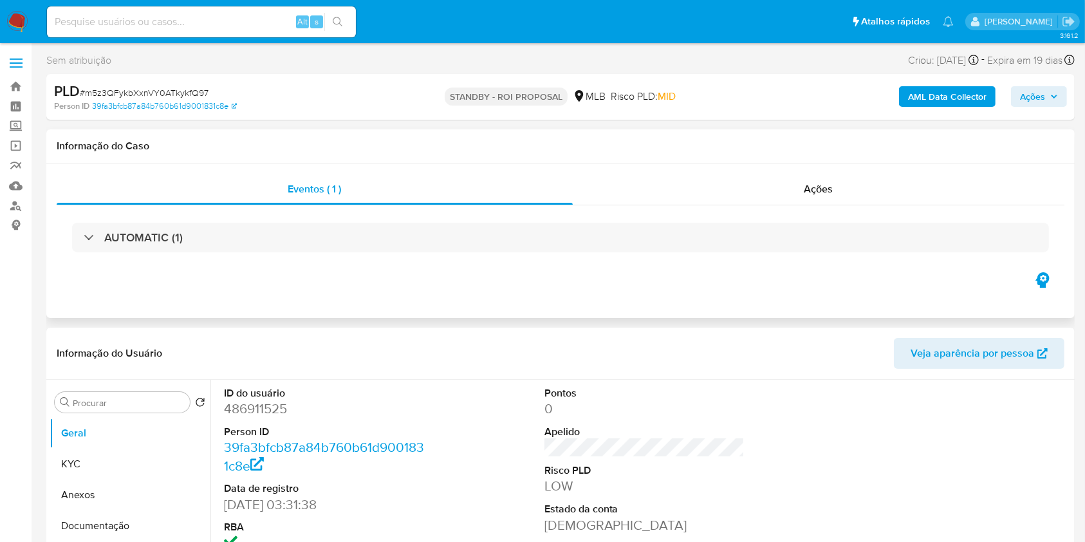
click at [291, 264] on div "AUTOMATIC (1)" at bounding box center [561, 237] width 1008 height 64
